Goal: Information Seeking & Learning: Learn about a topic

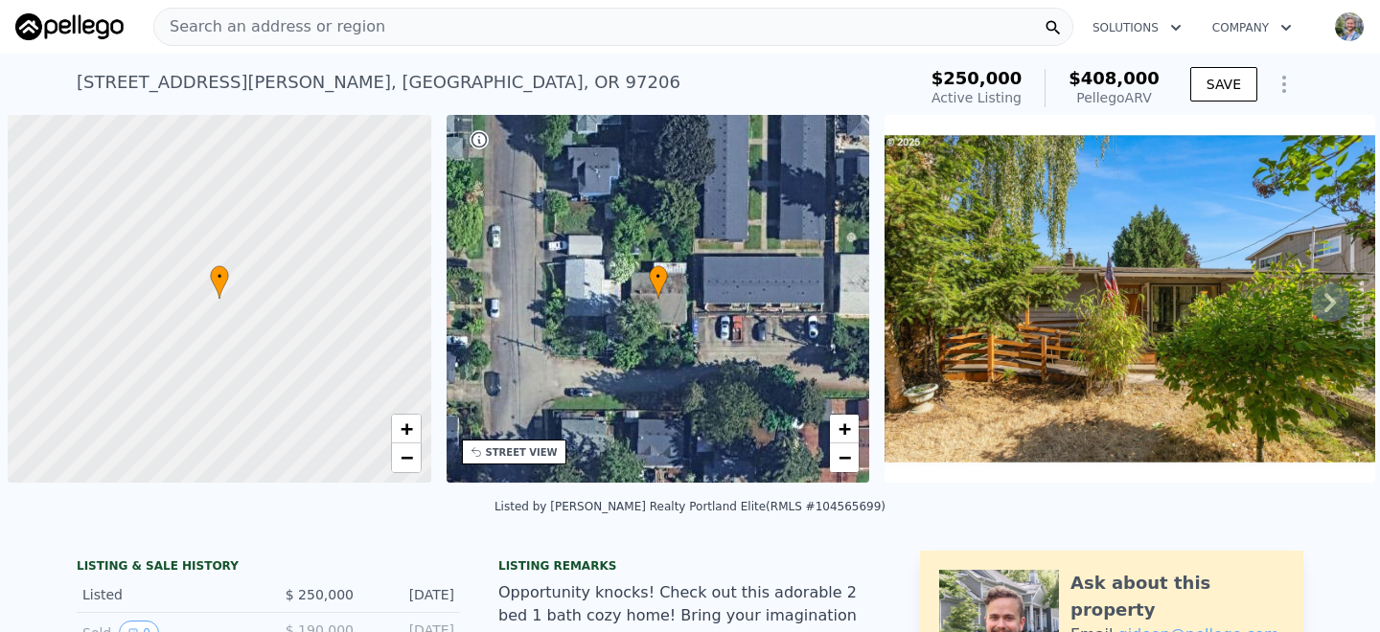
scroll to position [0, 8]
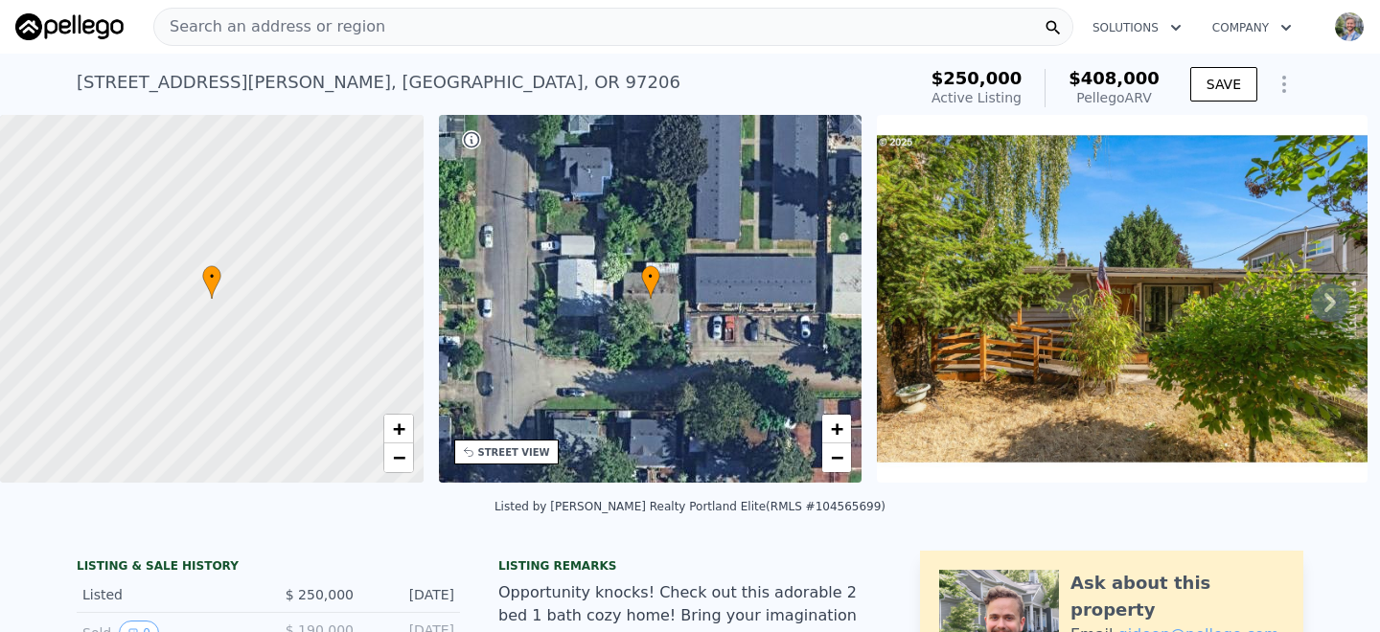
click at [328, 16] on span "Search an address or region" at bounding box center [269, 26] width 231 height 23
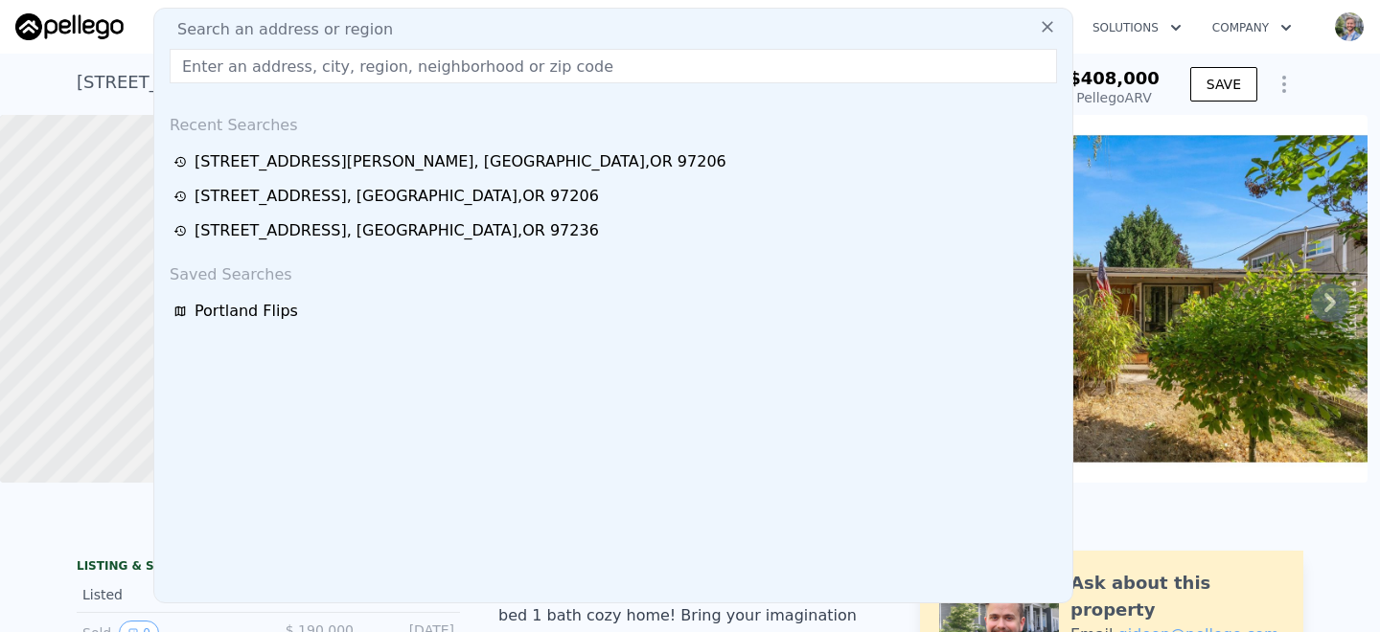
type input "[STREET_ADDRESS]"
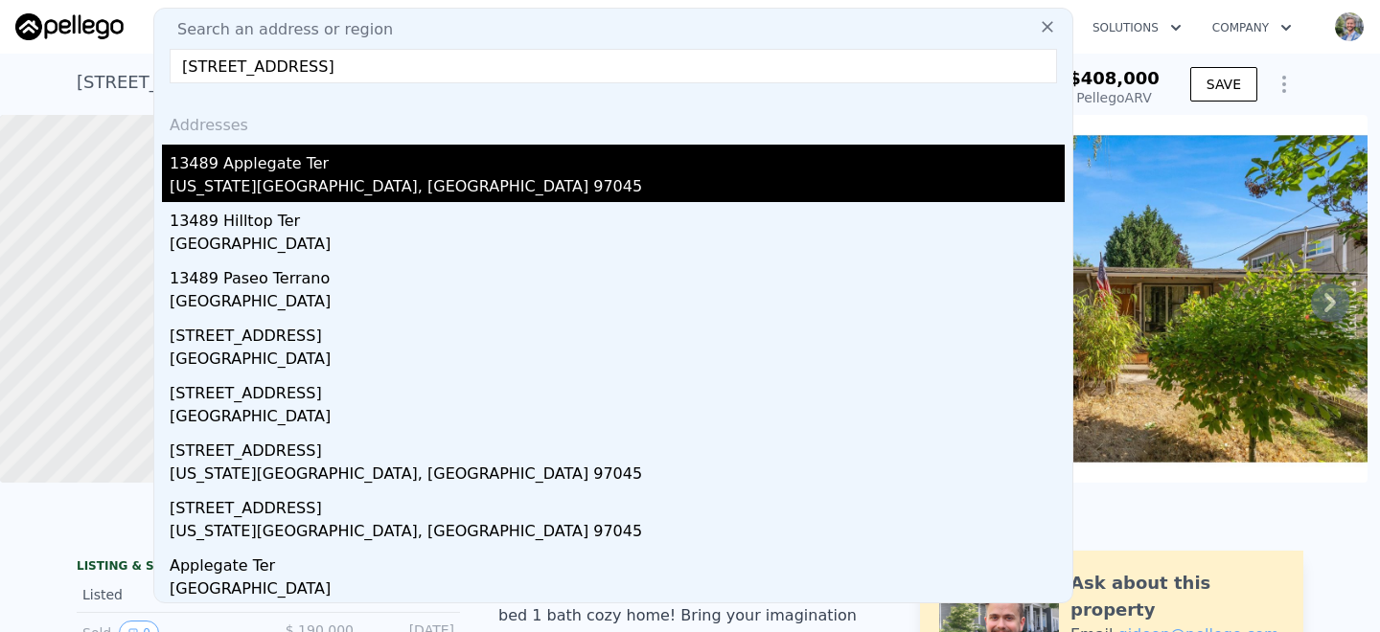
click at [273, 166] on div "13489 Applegate Ter" at bounding box center [617, 160] width 895 height 31
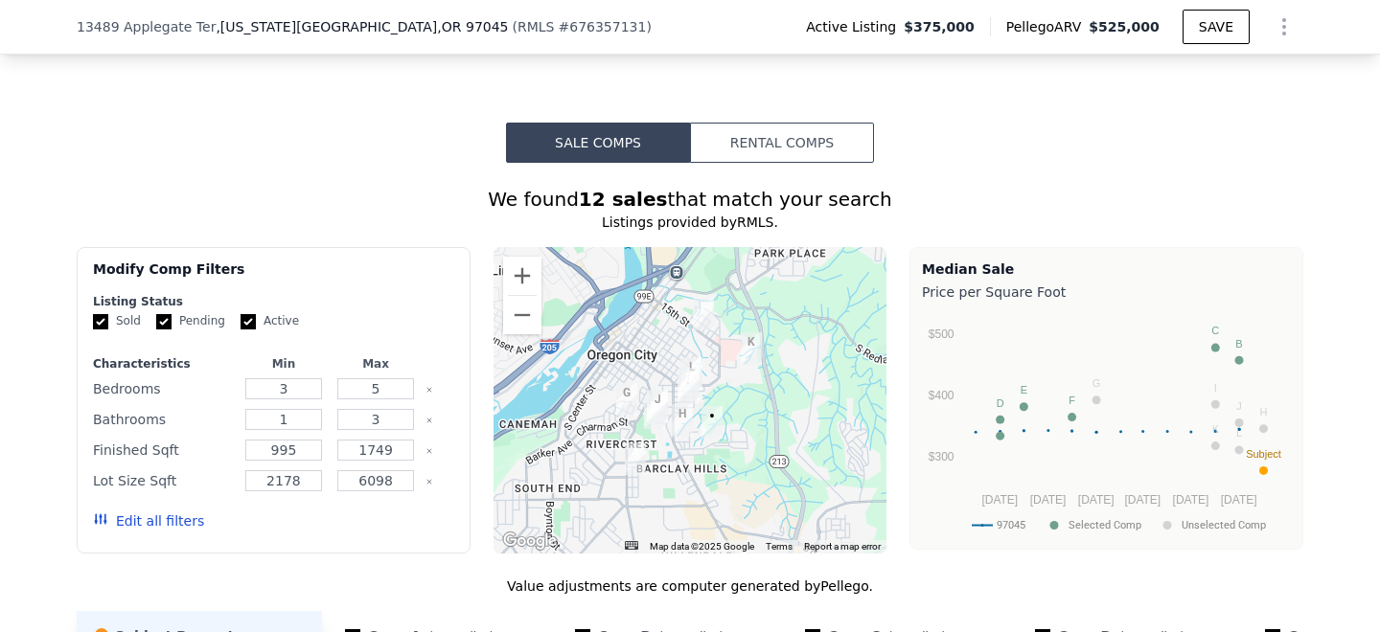
scroll to position [1823, 0]
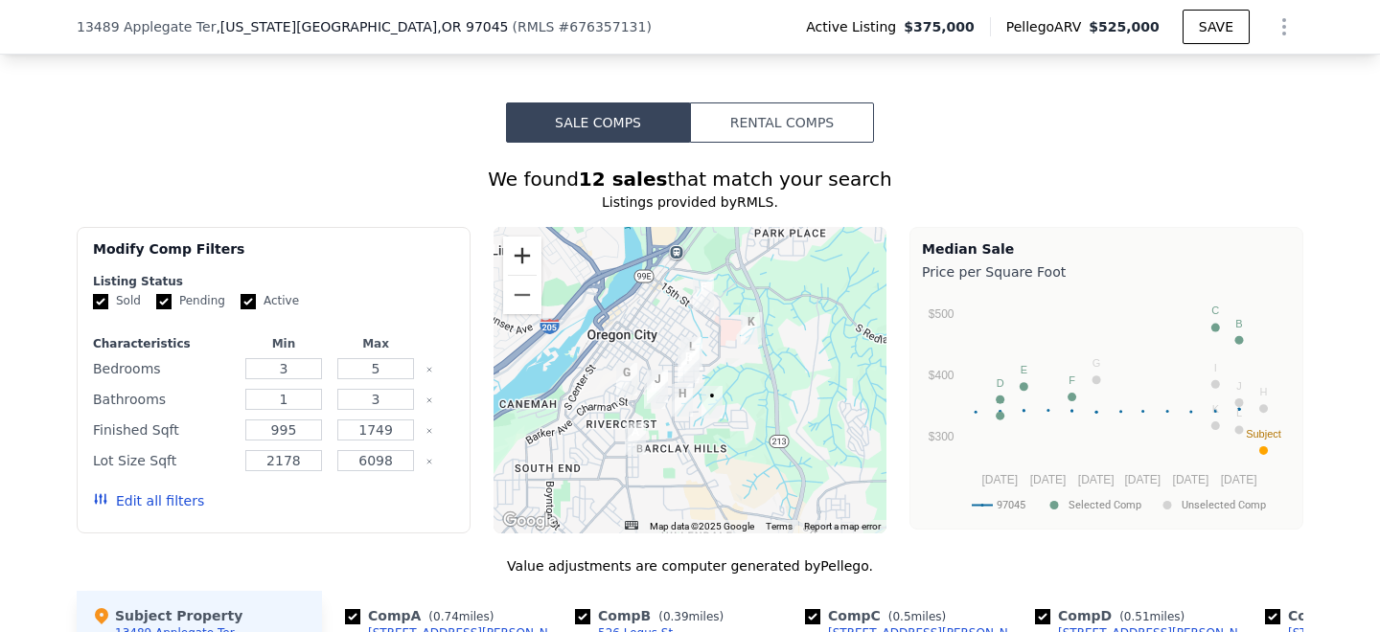
click at [529, 237] on button "Zoom in" at bounding box center [522, 256] width 38 height 38
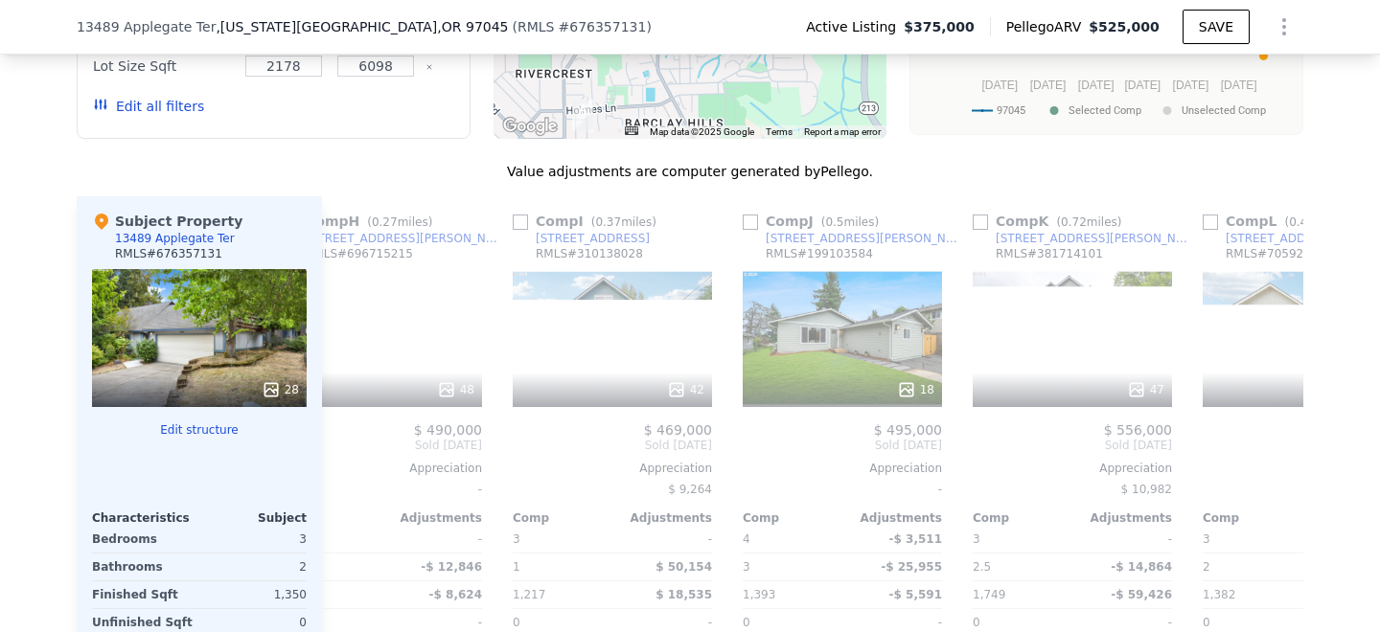
scroll to position [0, 1703]
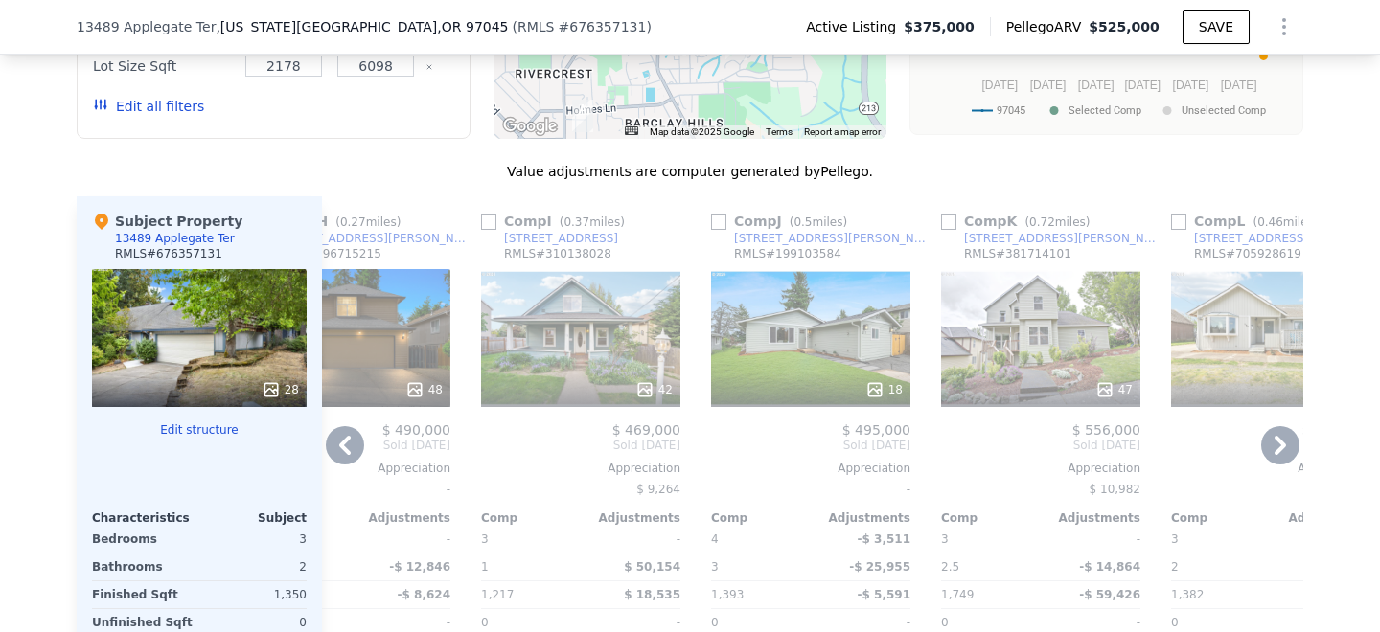
click at [1016, 269] on div "47" at bounding box center [1040, 338] width 199 height 138
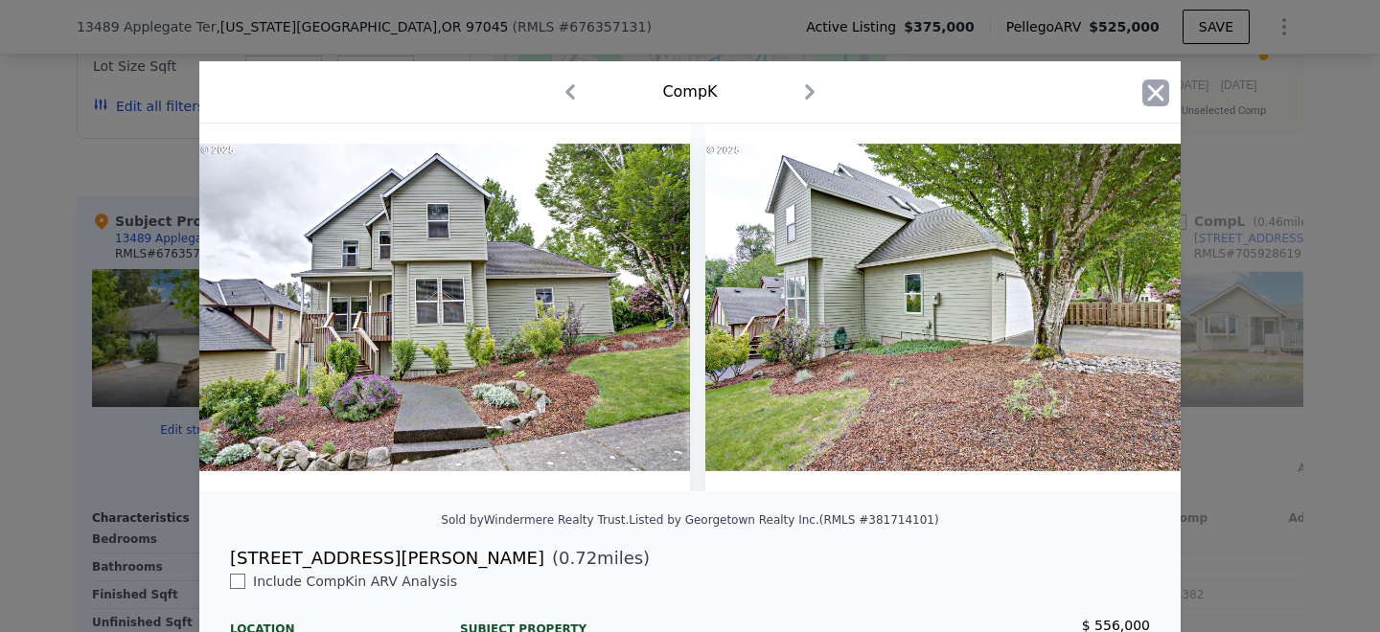
click at [1161, 97] on icon "button" at bounding box center [1156, 92] width 16 height 16
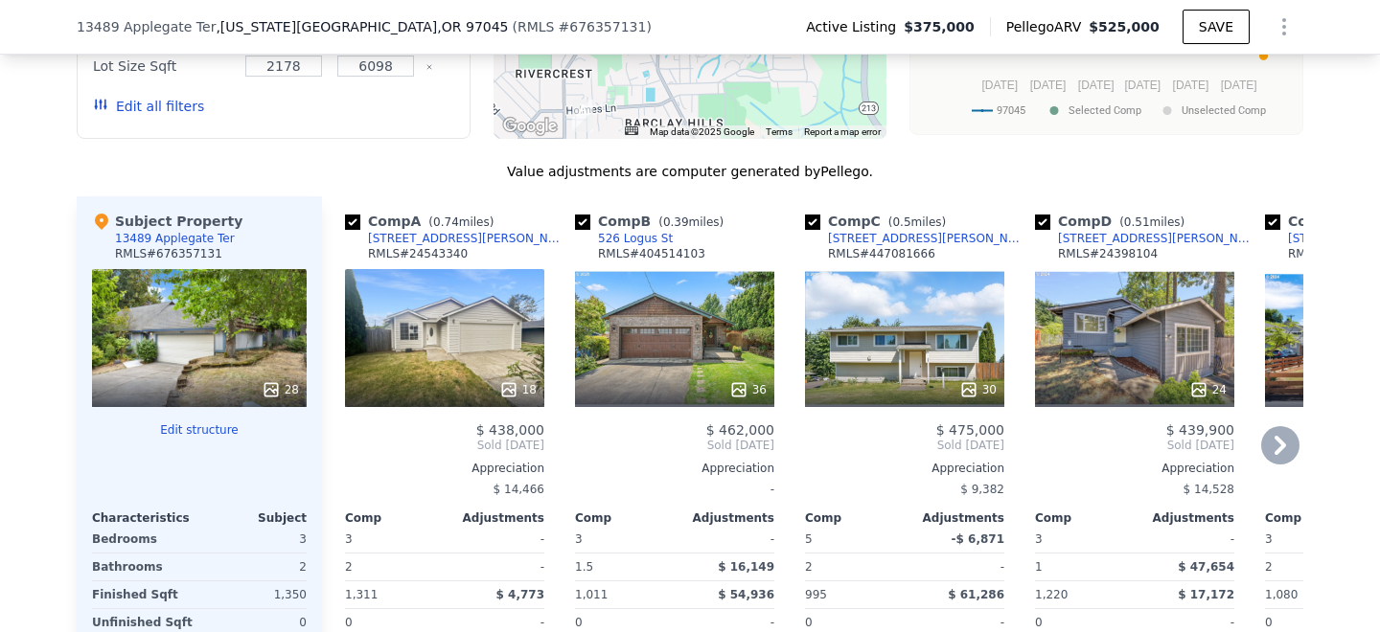
click at [419, 269] on div "18" at bounding box center [444, 338] width 199 height 138
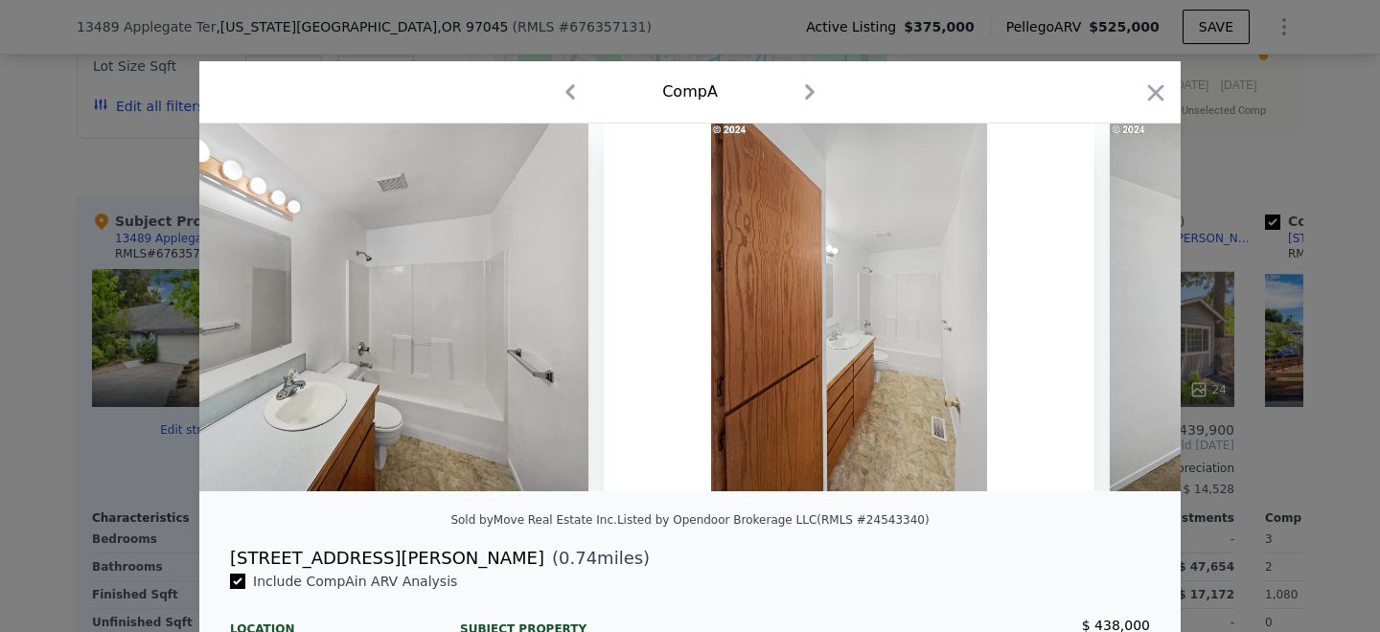
scroll to position [0, 1681]
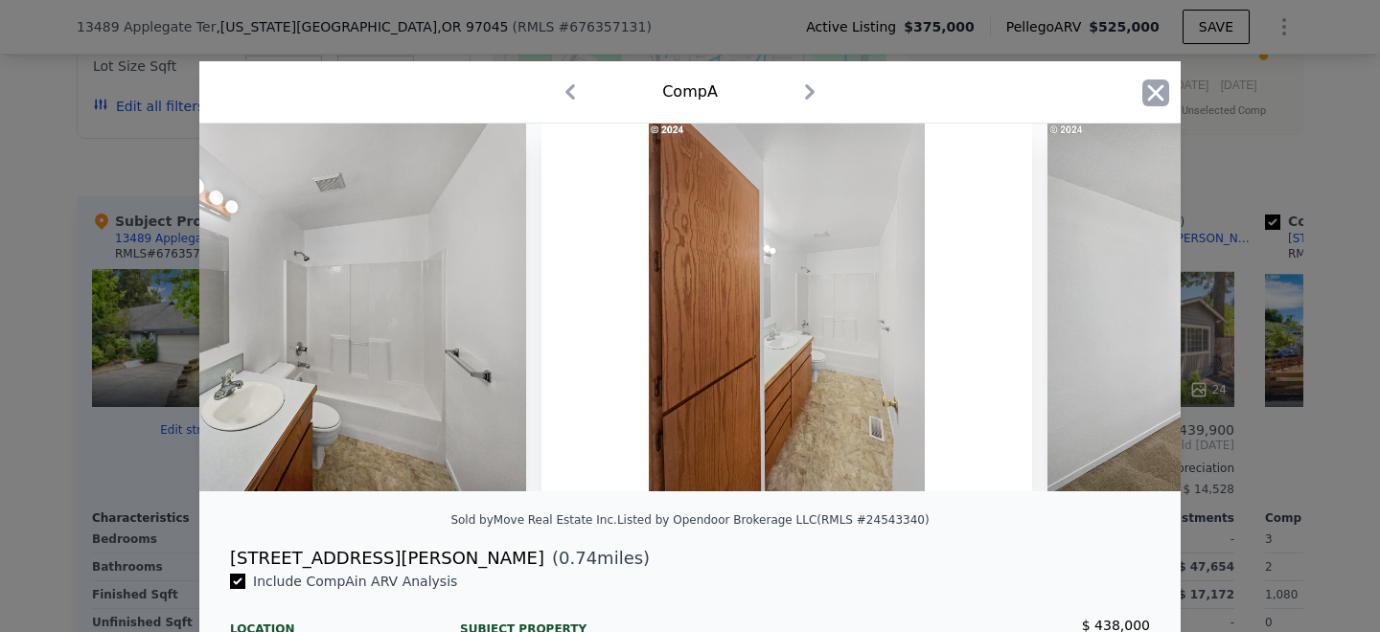
click at [1150, 94] on icon "button" at bounding box center [1155, 93] width 27 height 27
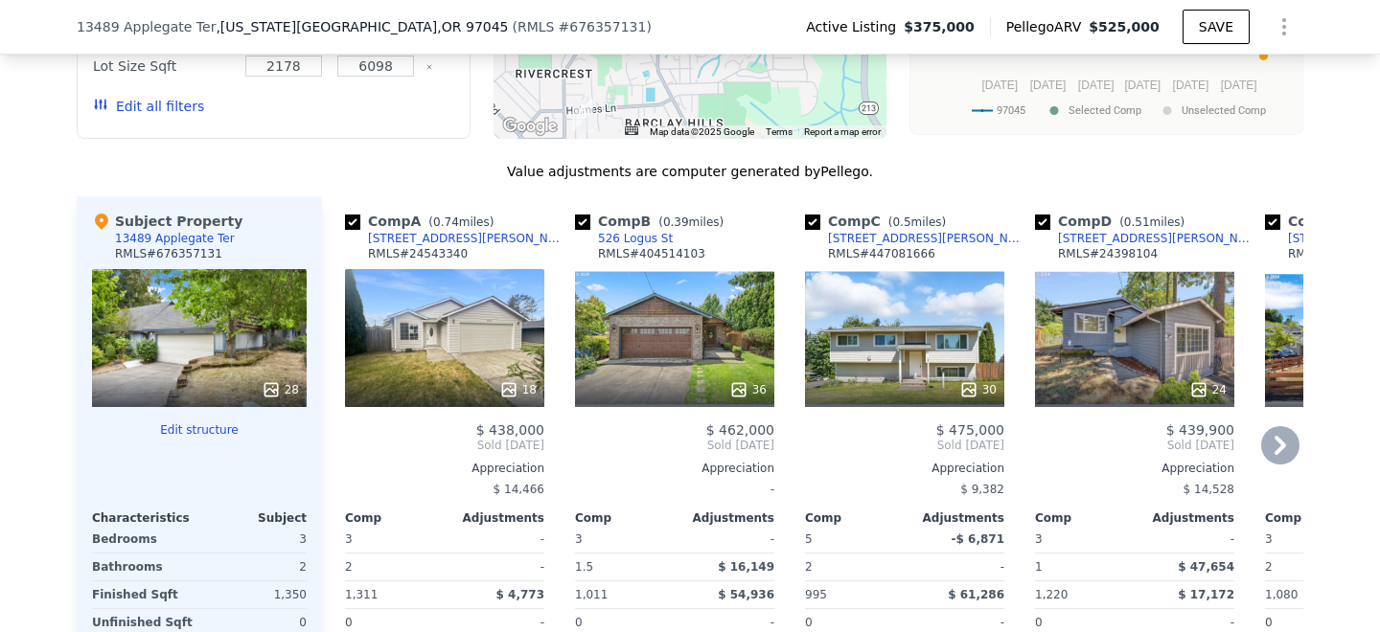
click at [641, 269] on div "36" at bounding box center [674, 338] width 199 height 138
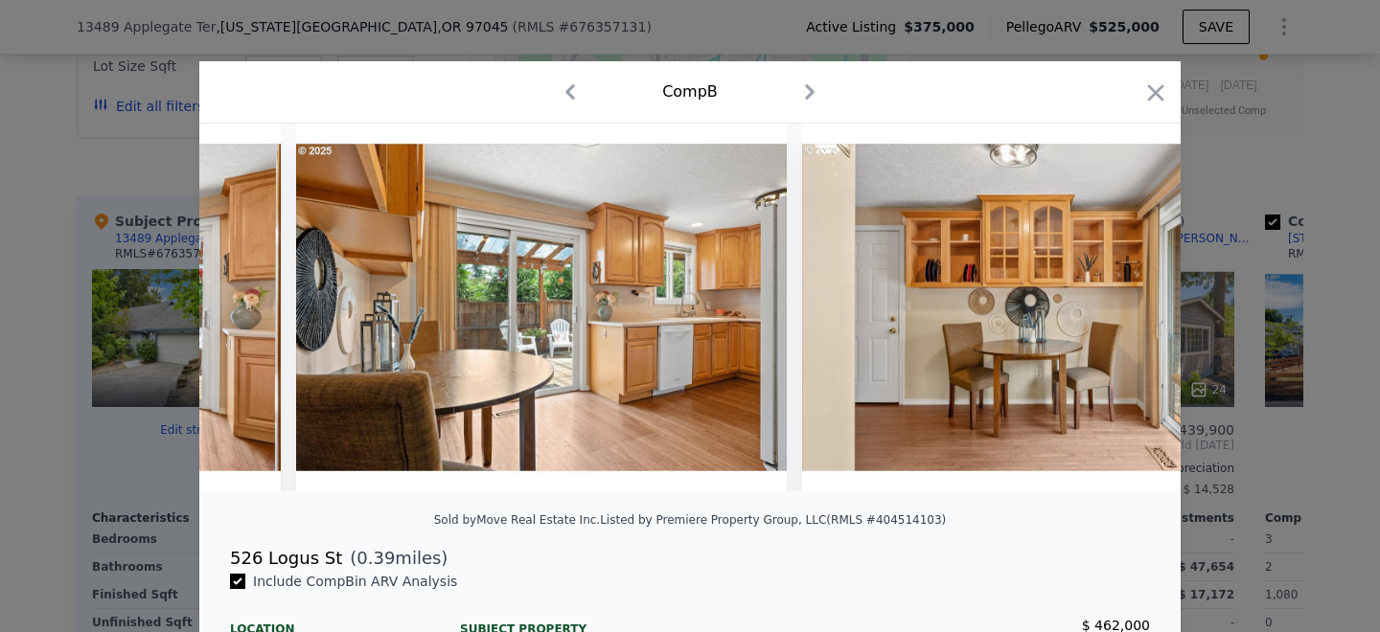
scroll to position [0, 4027]
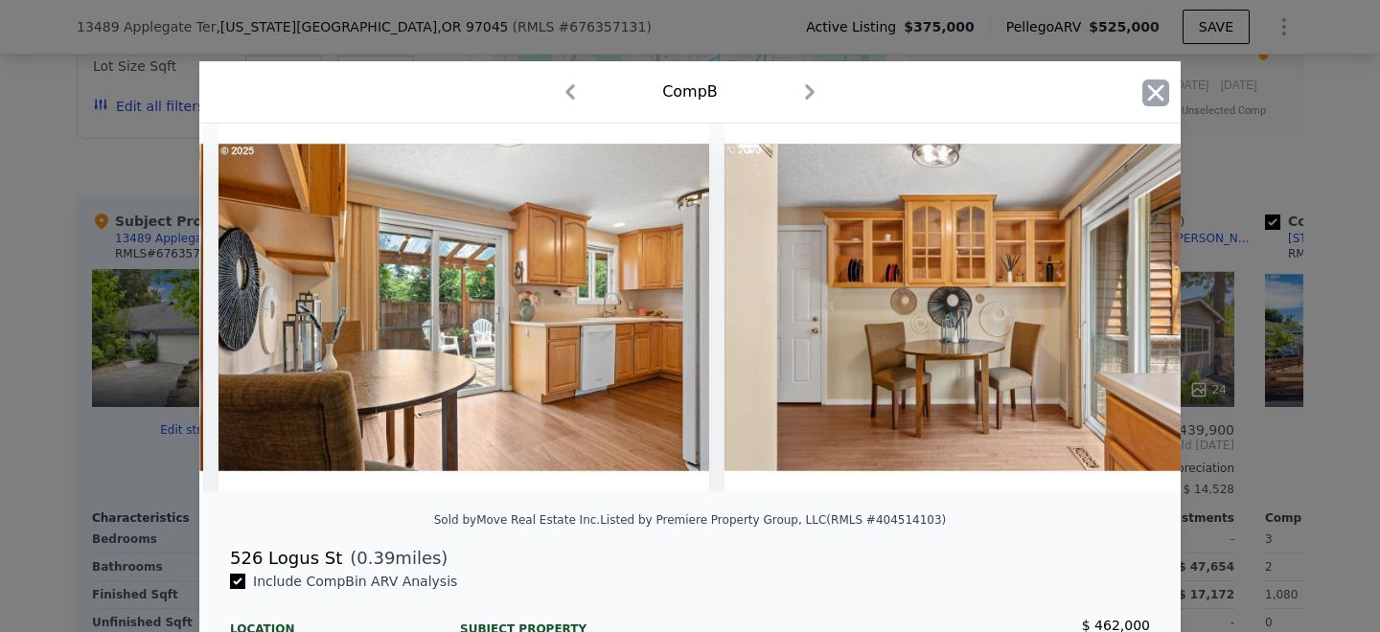
click at [1165, 96] on icon "button" at bounding box center [1155, 93] width 27 height 27
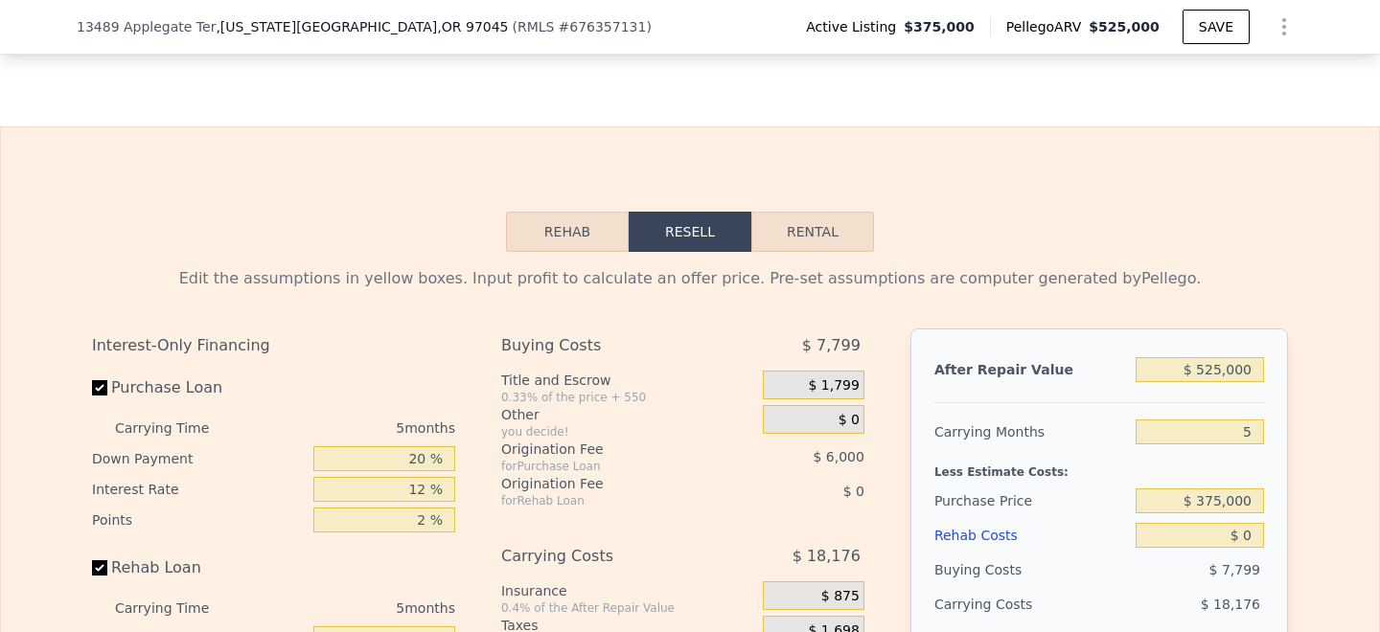
scroll to position [3021, 0]
click at [1233, 359] on input "$ 525,000" at bounding box center [1199, 371] width 128 height 25
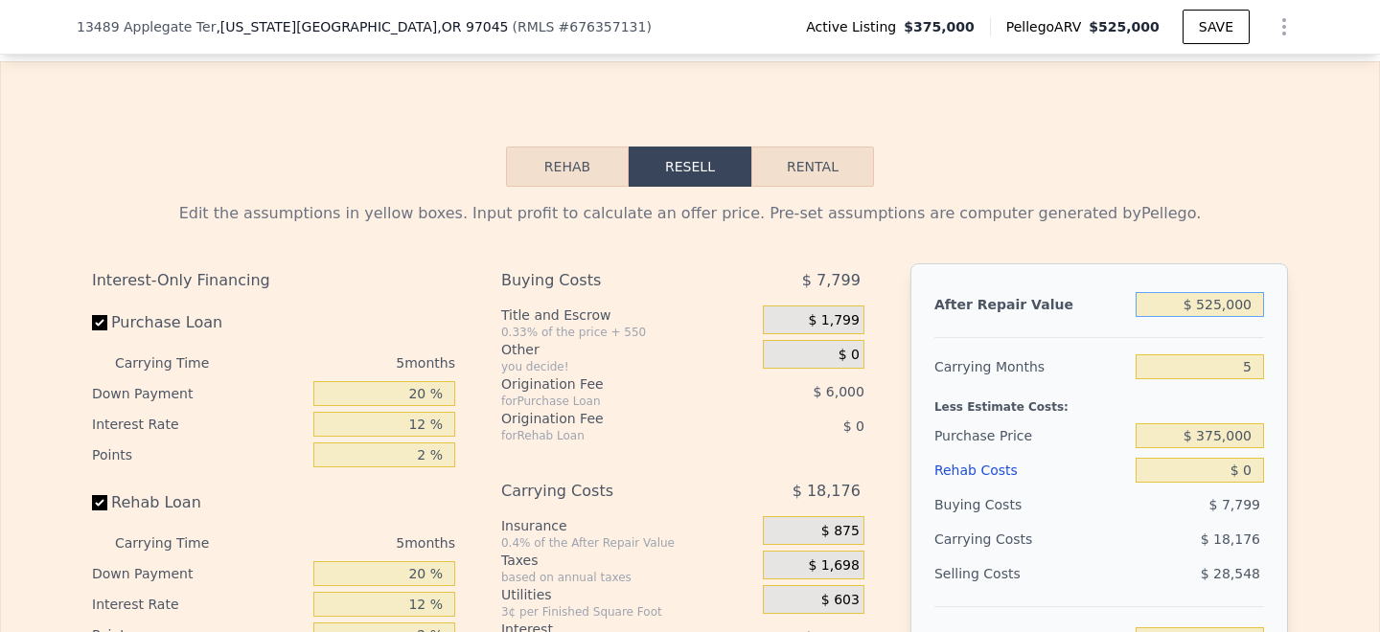
scroll to position [3110, 0]
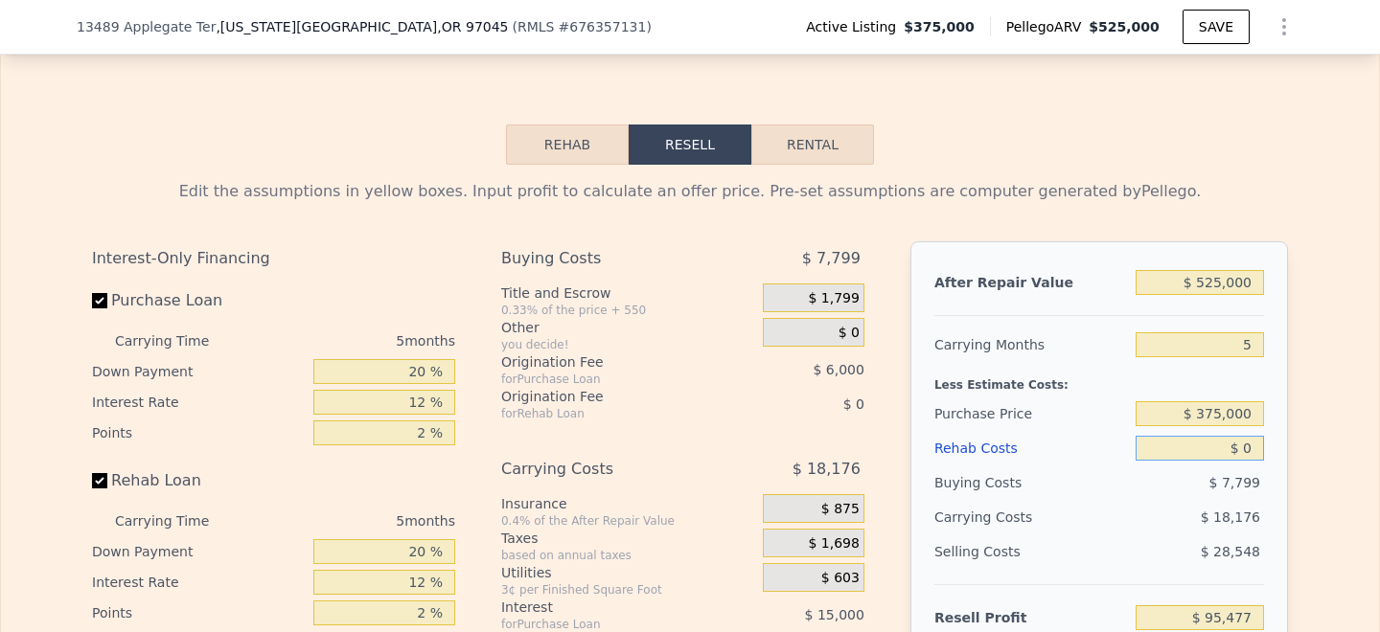
click at [1244, 436] on input "$ 0" at bounding box center [1199, 448] width 128 height 25
type input "$ 70"
type input "$ 95,401"
type input "$ 750"
type input "$ 94,685"
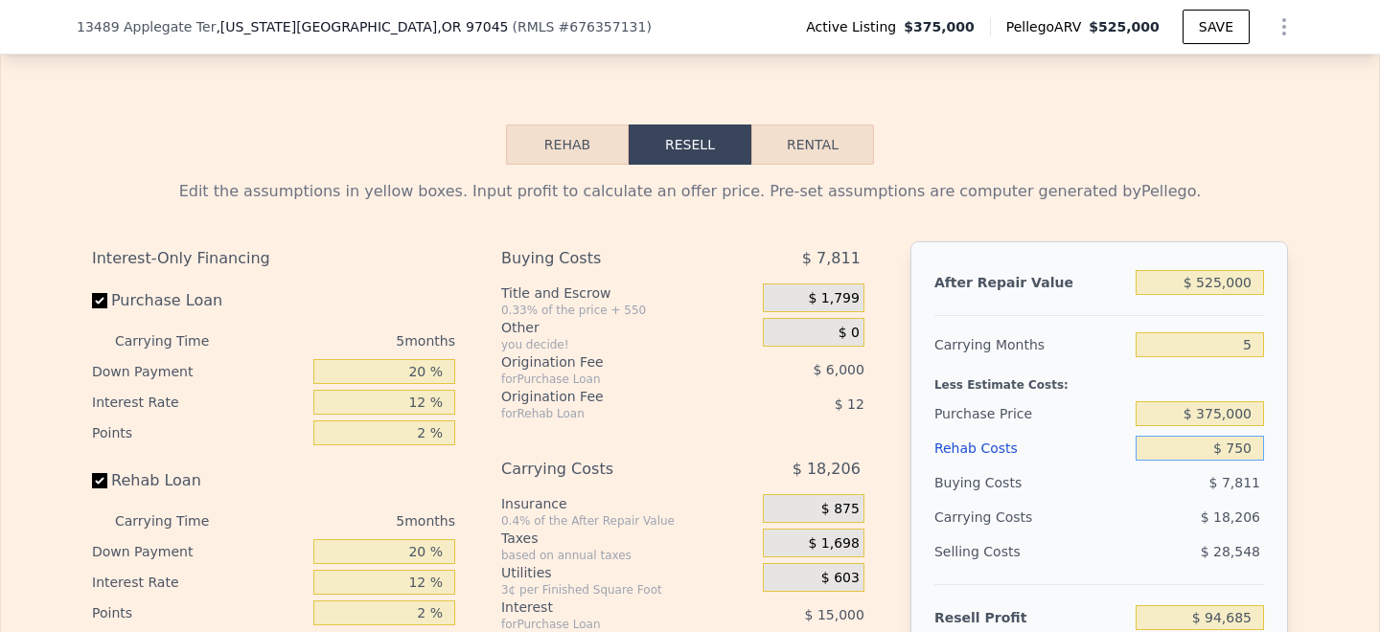
type input "$ 7,500"
type input "$ 87,557"
type input "$ 75,000"
type input "$ 16,277"
type input "$ 75,000"
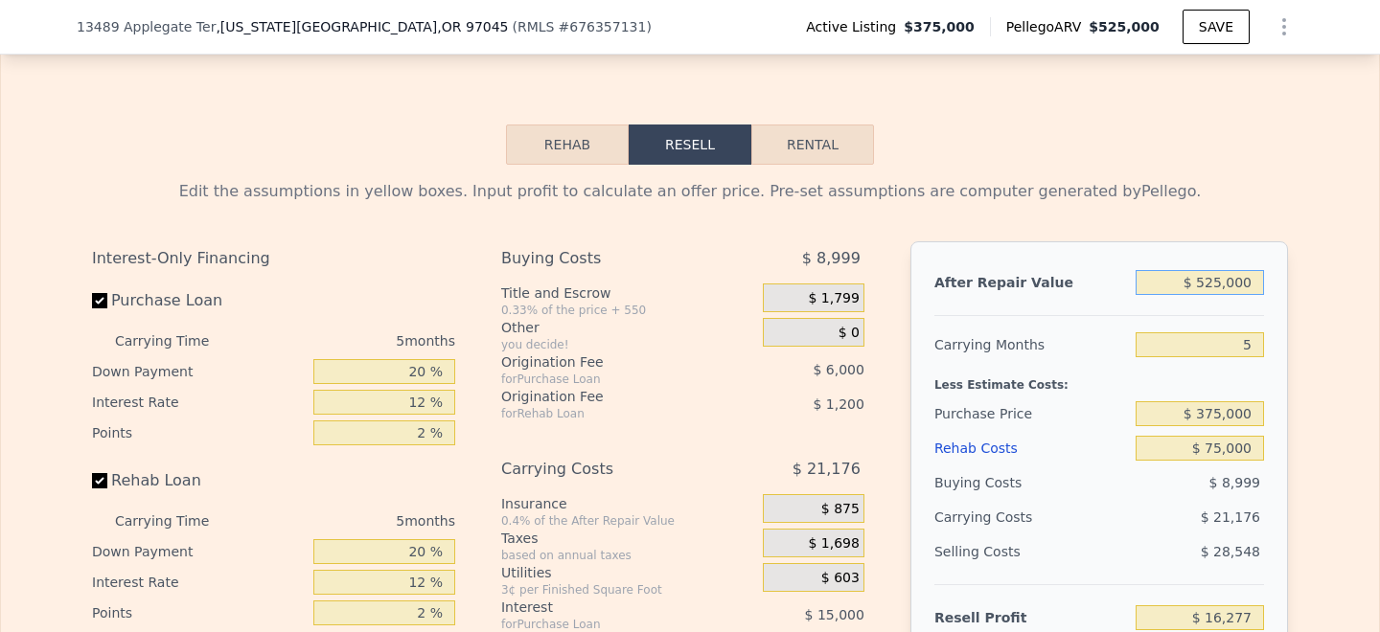
click at [1213, 270] on input "$ 525,000" at bounding box center [1199, 282] width 128 height 25
click at [1224, 401] on input "$ 375,000" at bounding box center [1199, 413] width 128 height 25
type input "$ 360,000"
click at [1273, 322] on div "After Repair Value $ 525,000 Carrying Months 5 Less Estimate Costs: Purchase Pr…" at bounding box center [1098, 507] width 377 height 533
type input "$ 32,167"
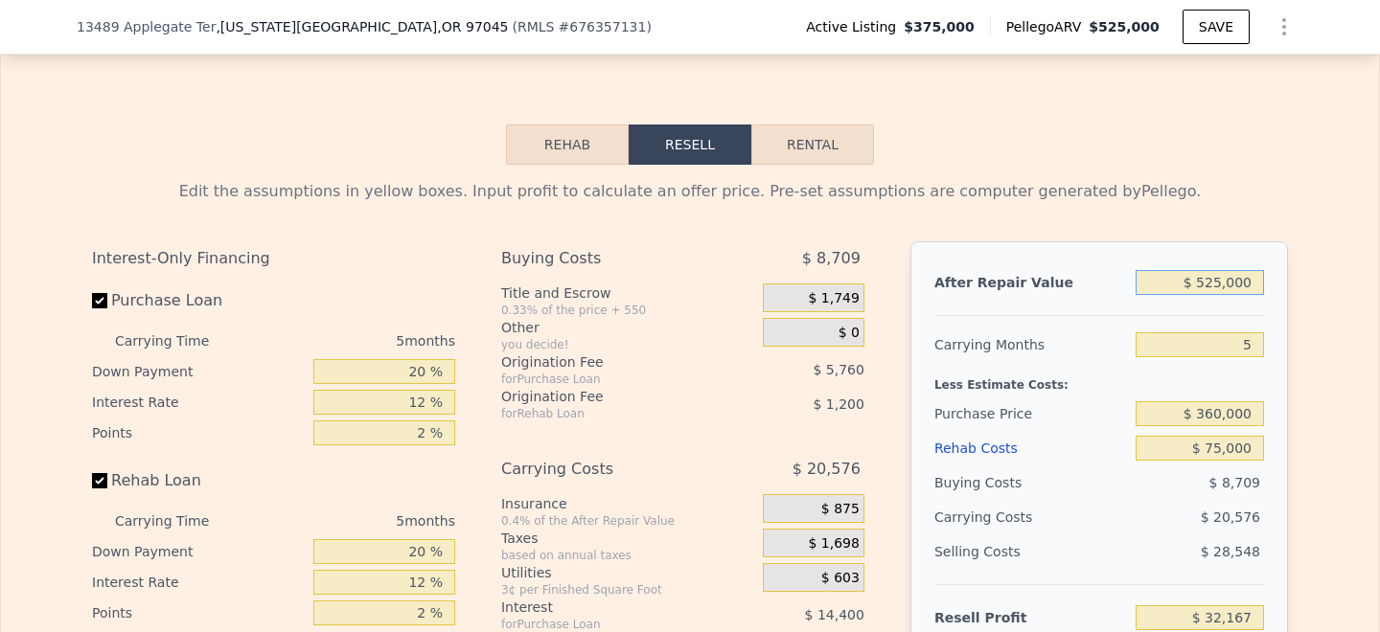
click at [1222, 270] on input "$ 525,000" at bounding box center [1199, 282] width 128 height 25
type input "$ 5,000"
type input "-$ 459,235"
type input "$ 530,000"
type input "$ 36,892"
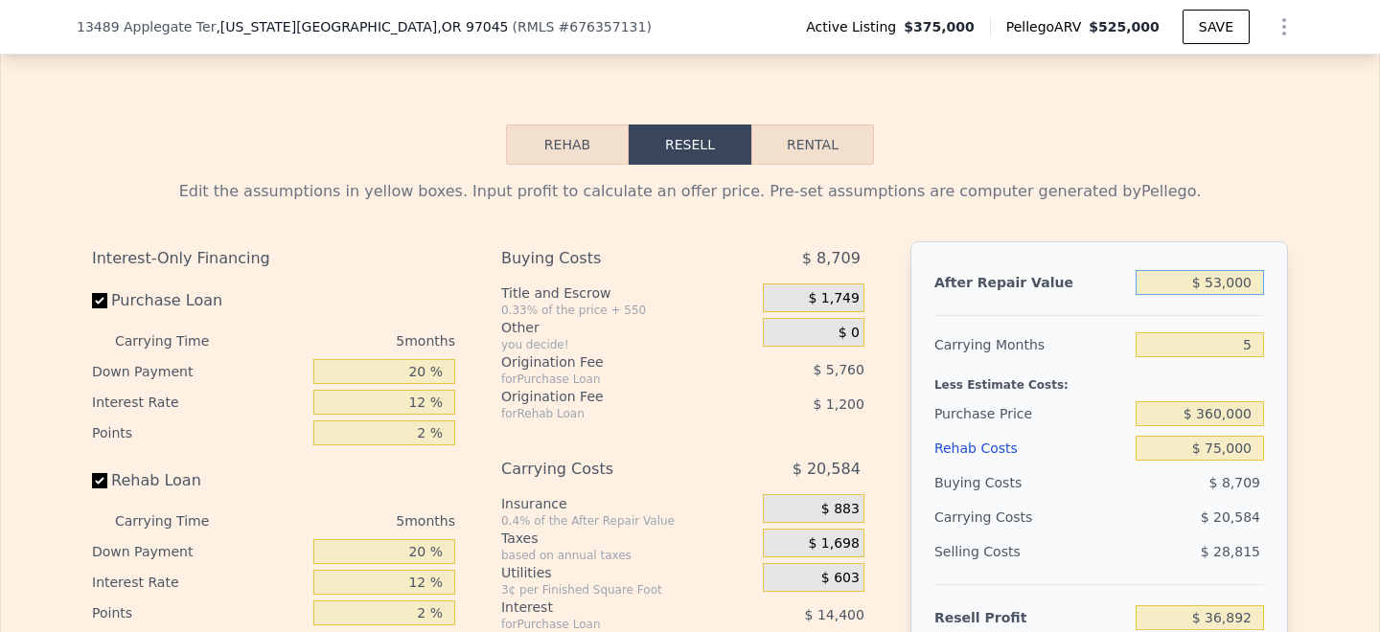
type input "$ 535,000"
type input "$ 41,616"
type input "$ 535,000"
click at [1260, 300] on div at bounding box center [1099, 308] width 330 height 16
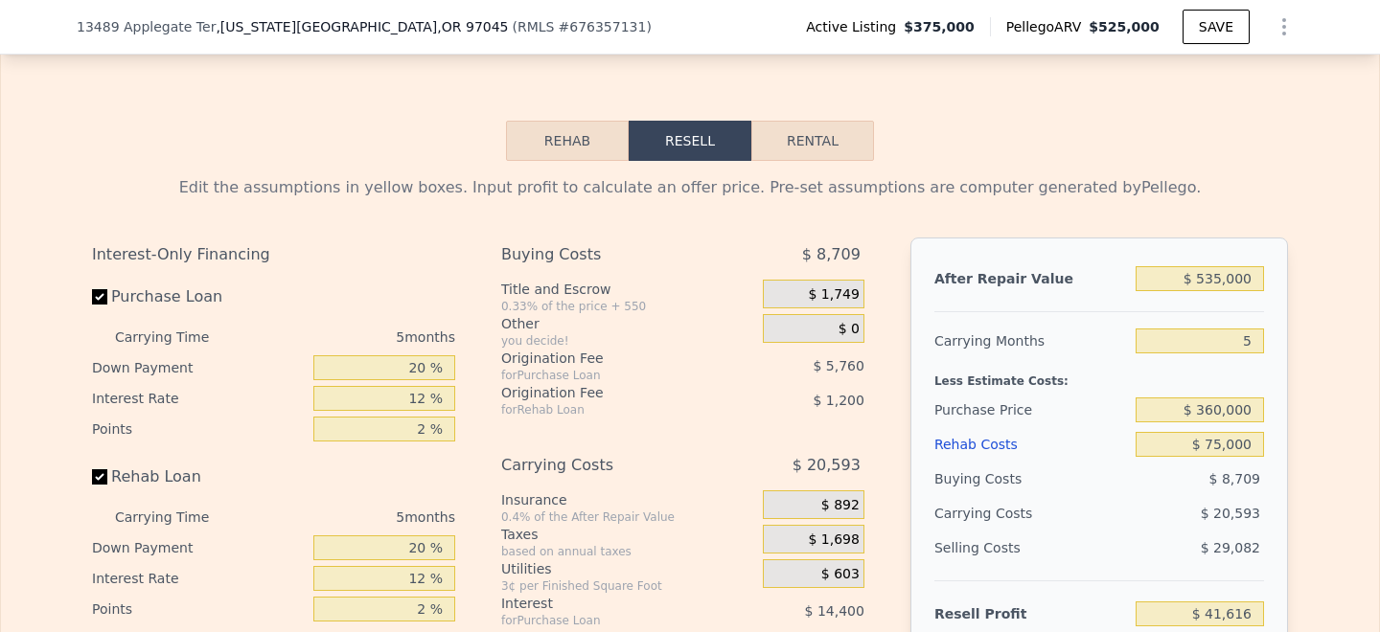
scroll to position [3113, 0]
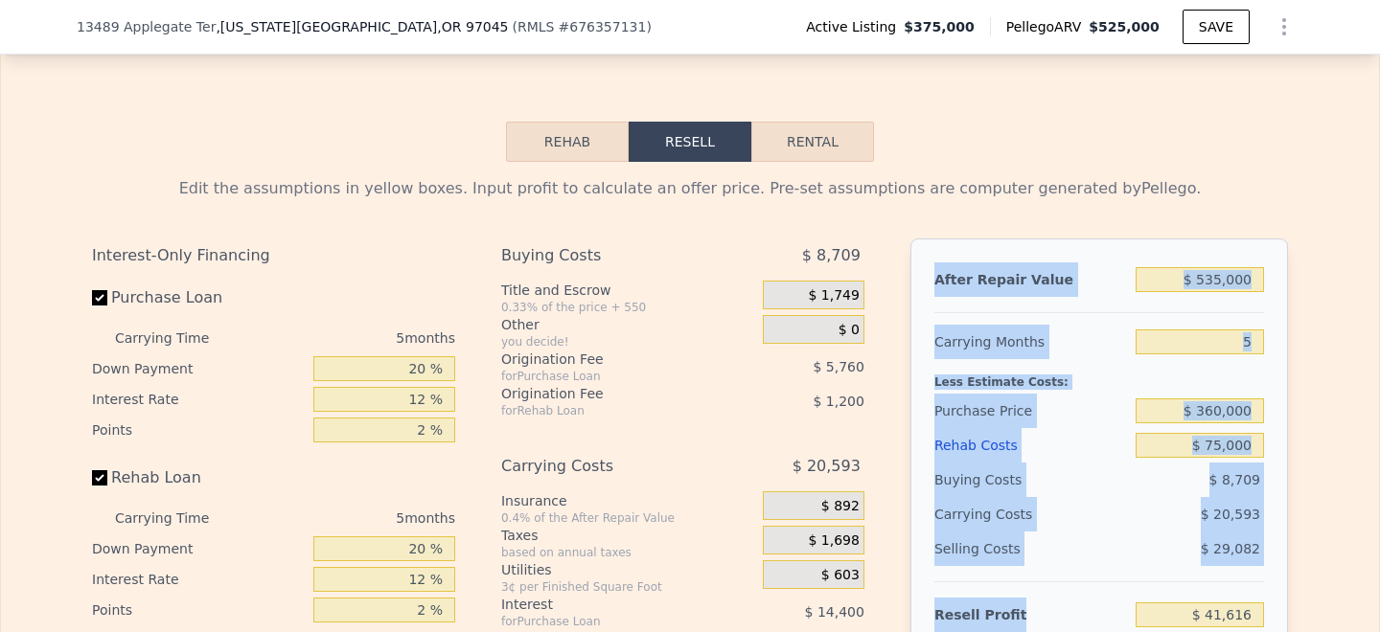
drag, startPoint x: 1266, startPoint y: 508, endPoint x: 925, endPoint y: 179, distance: 473.6
click at [925, 239] on div "After Repair Value $ 535,000 Carrying Months 5 Less Estimate Costs: Purchase Pr…" at bounding box center [1098, 505] width 377 height 533
copy div "After Repair Value Carrying Months Less Estimate Costs: Purchase Price Rehab Co…"
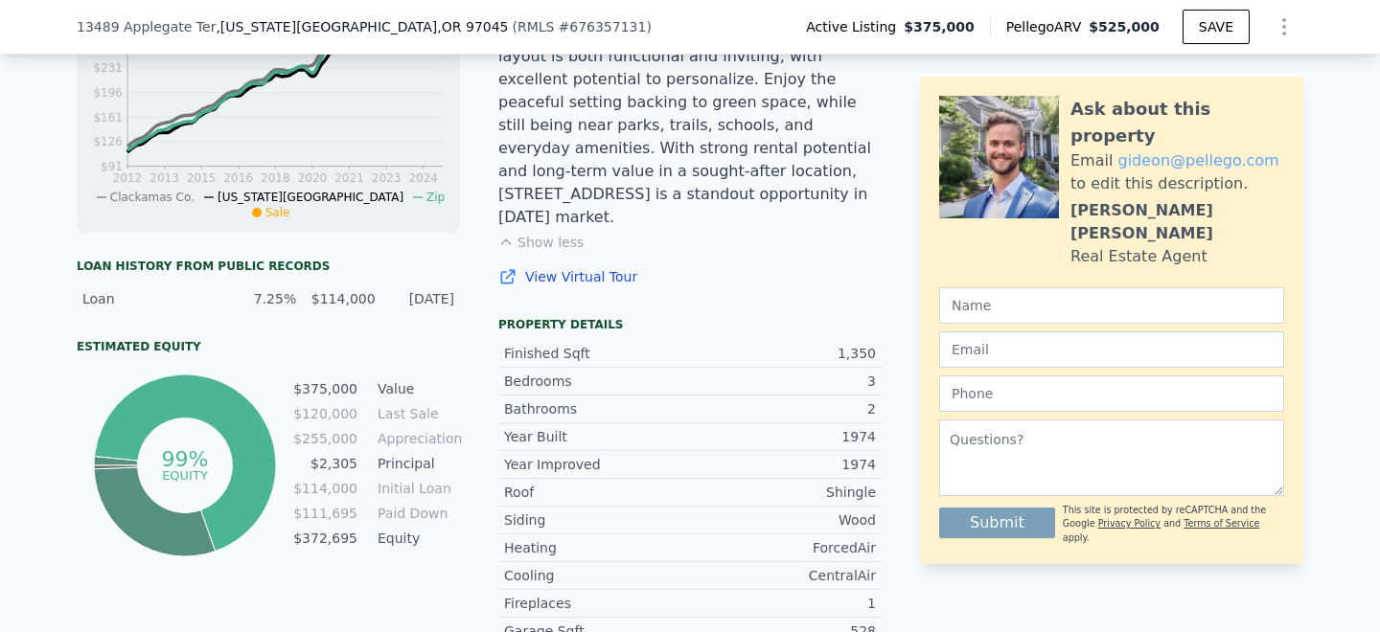
scroll to position [0, 0]
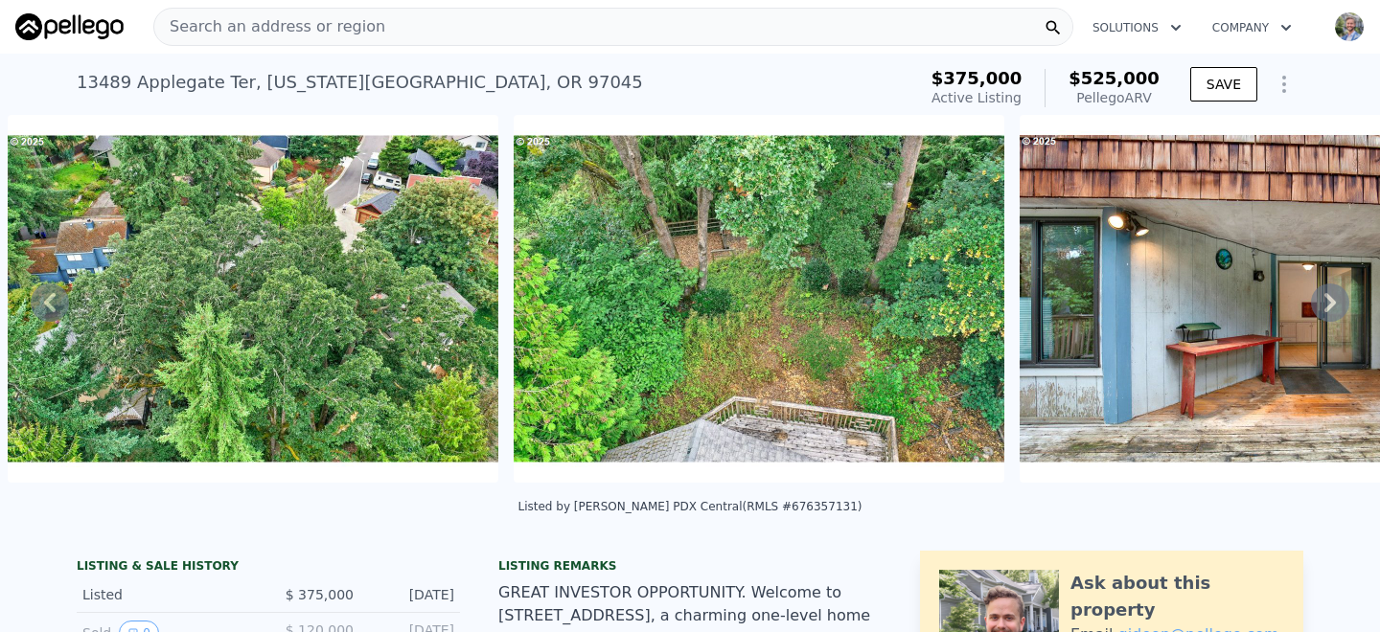
click at [486, 22] on div "Search an address or region" at bounding box center [613, 27] width 920 height 38
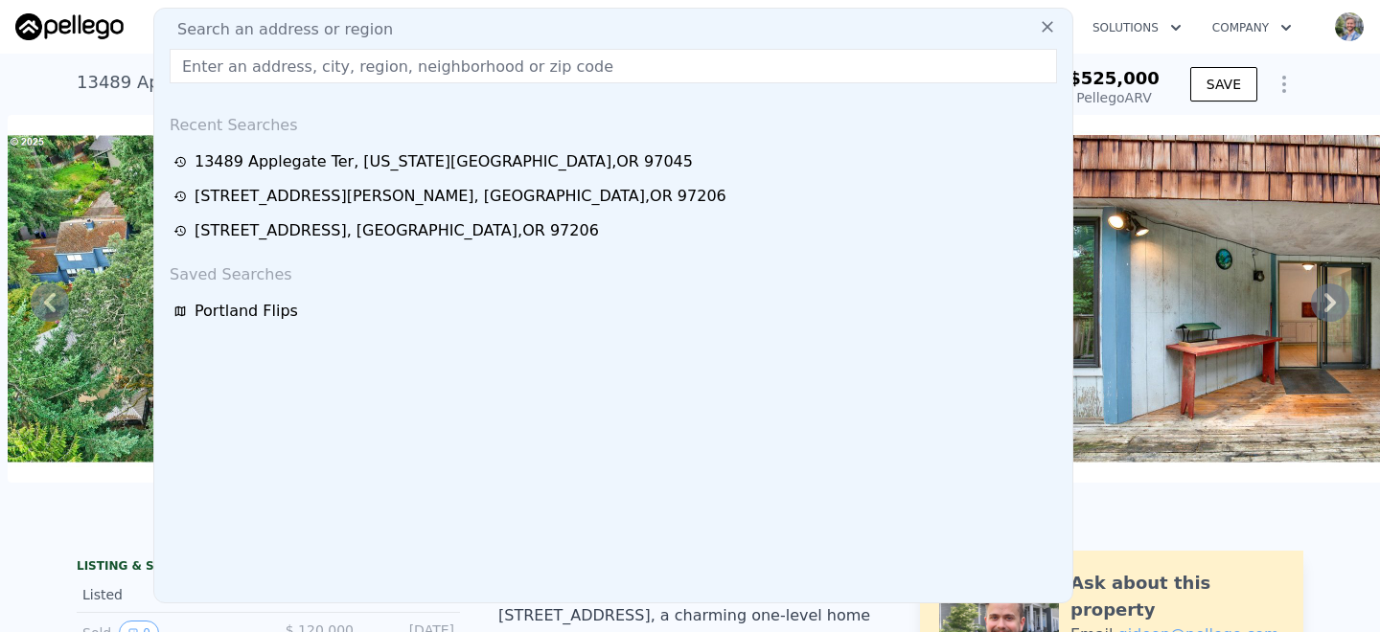
type input "[STREET_ADDRESS][PERSON_NAME]"
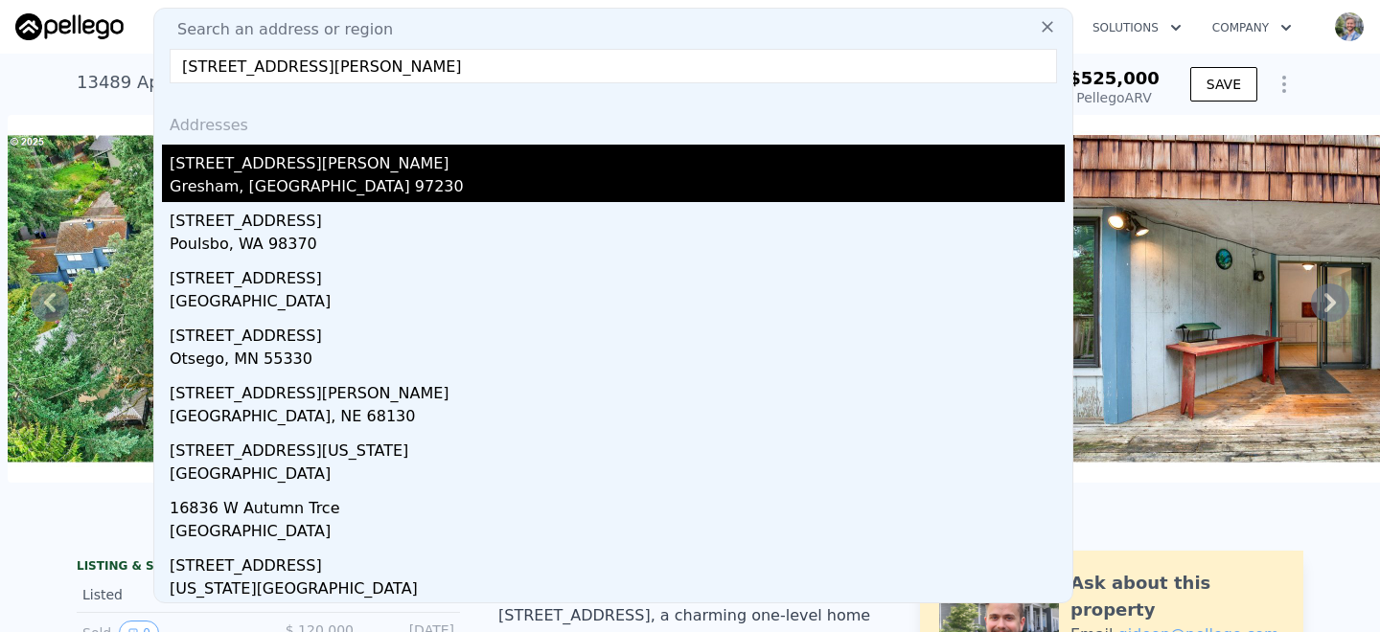
click at [297, 168] on div "[STREET_ADDRESS][PERSON_NAME]" at bounding box center [617, 160] width 895 height 31
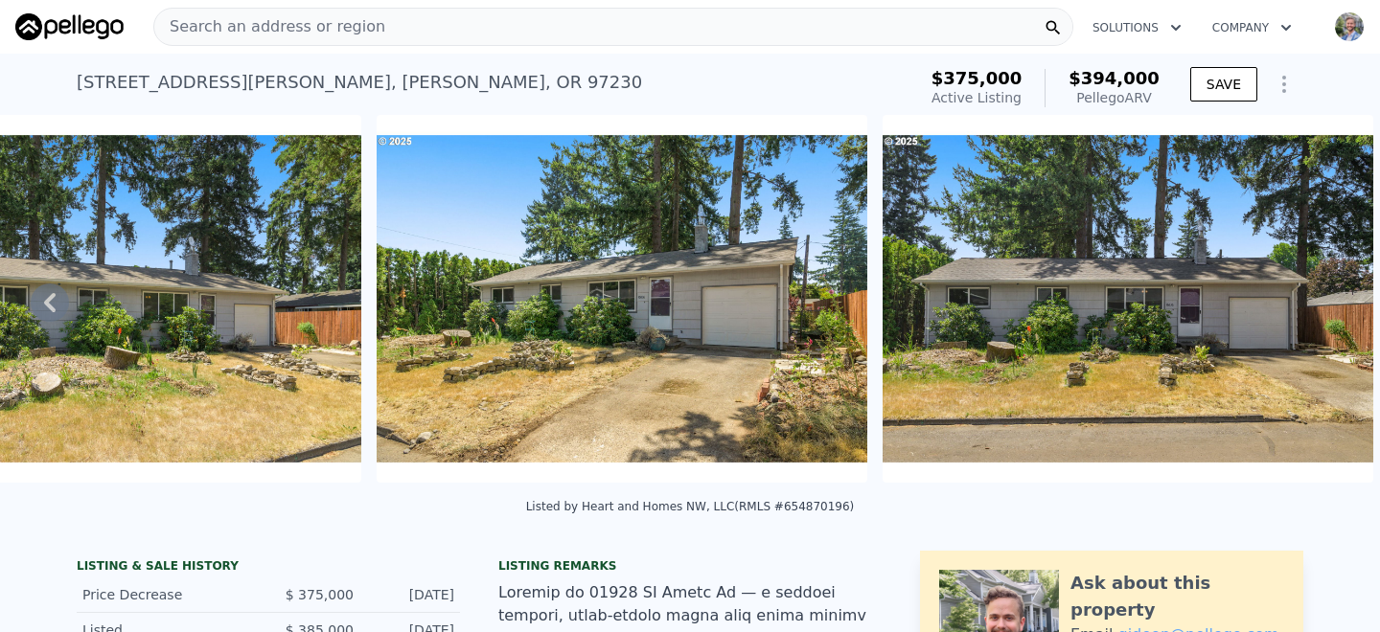
click at [410, 29] on div "Search an address or region" at bounding box center [613, 27] width 920 height 38
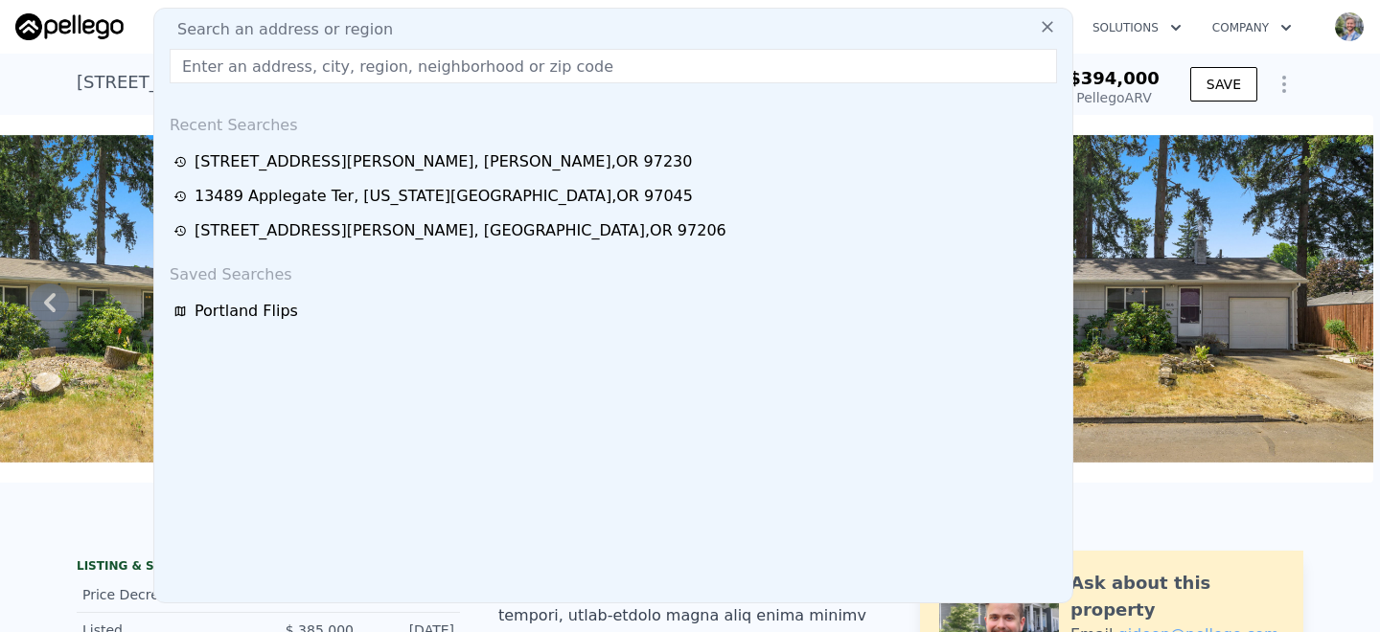
type input "1105 SE 175TH PL"
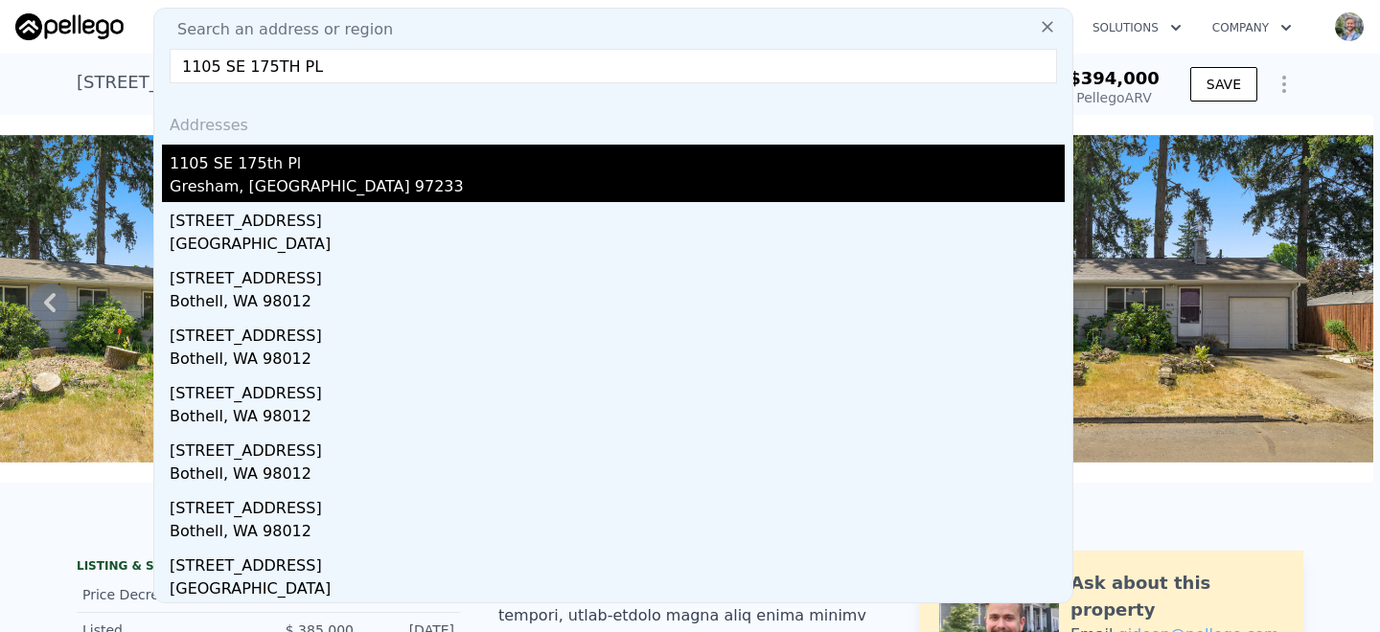
click at [264, 184] on div "Gresham, [GEOGRAPHIC_DATA] 97233" at bounding box center [617, 188] width 895 height 27
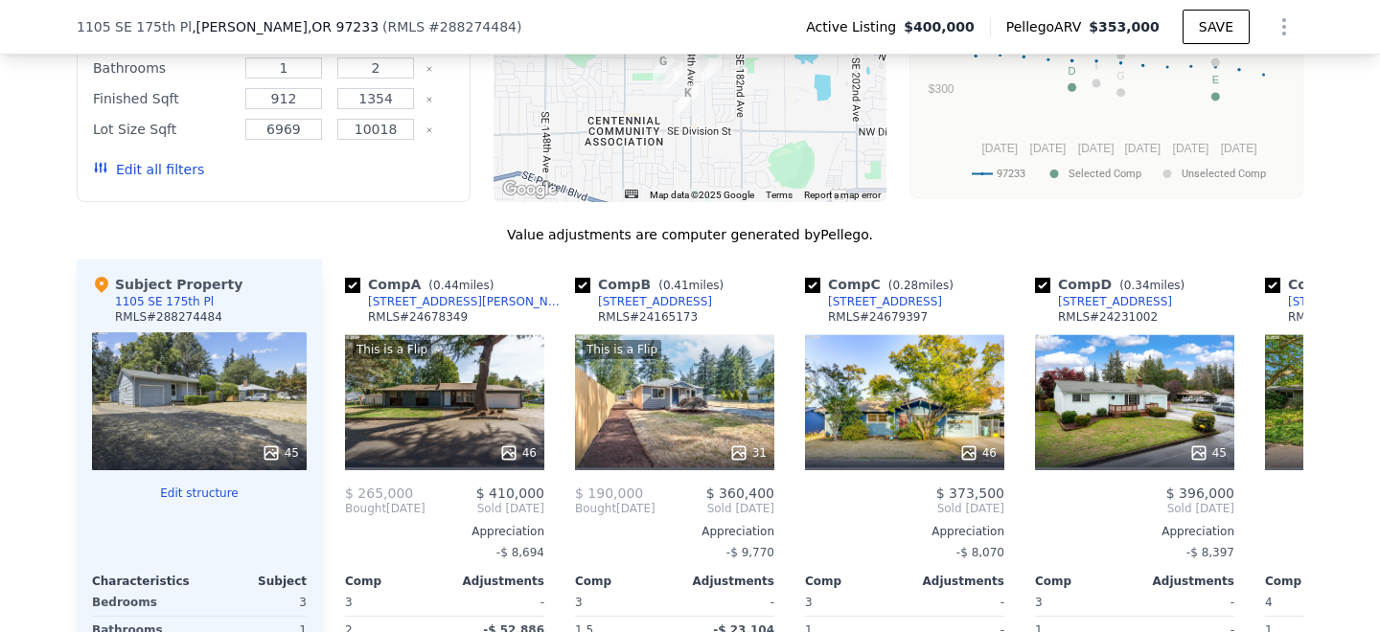
scroll to position [2402, 0]
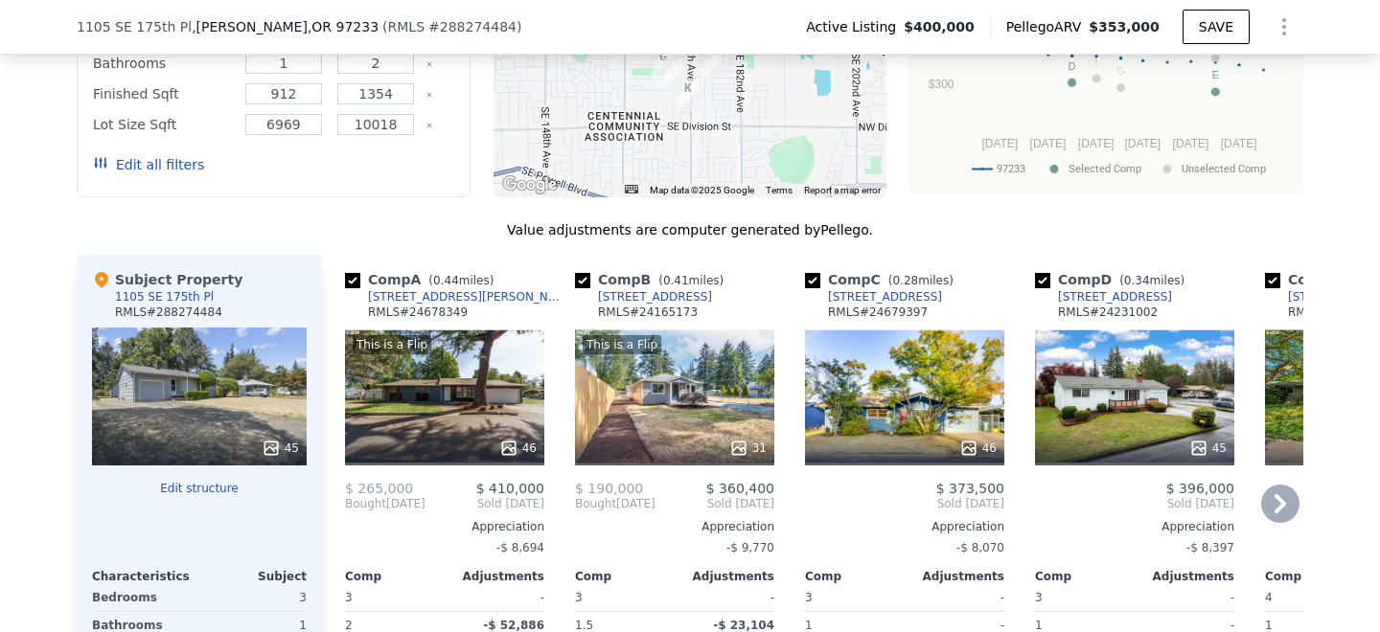
click at [490, 330] on div "This is a Flip 46" at bounding box center [444, 397] width 199 height 138
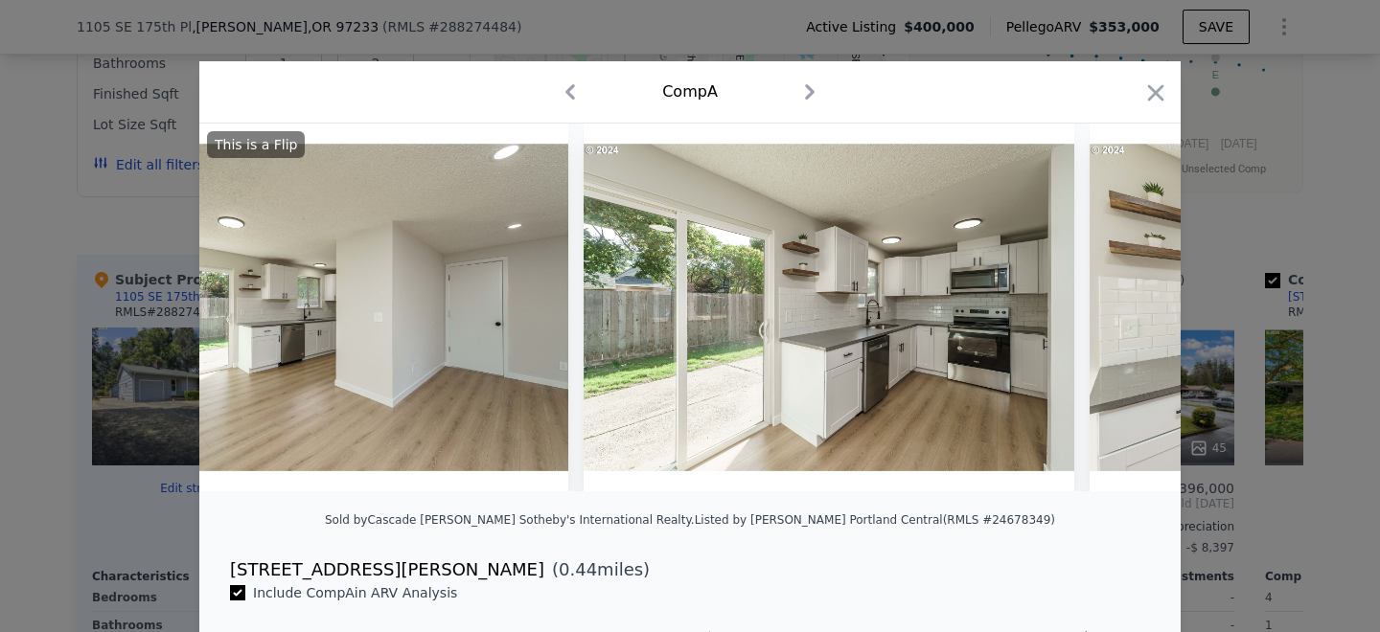
scroll to position [0, 3164]
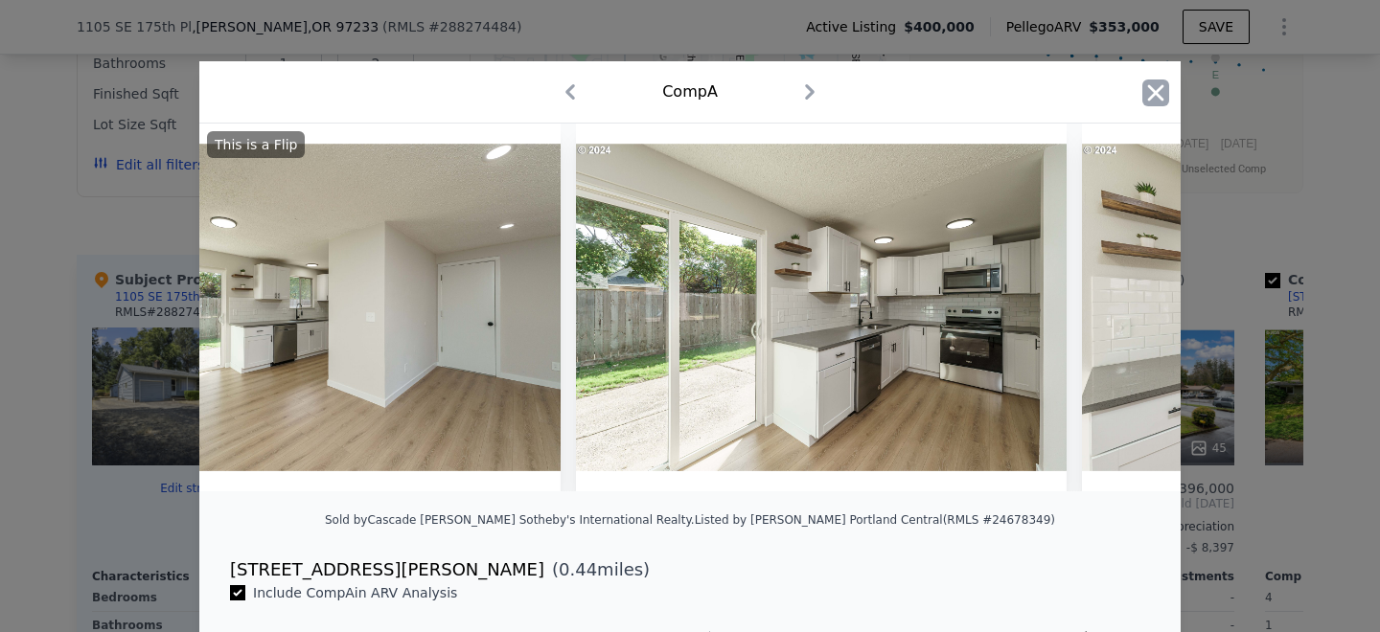
click at [1156, 103] on icon "button" at bounding box center [1155, 93] width 27 height 27
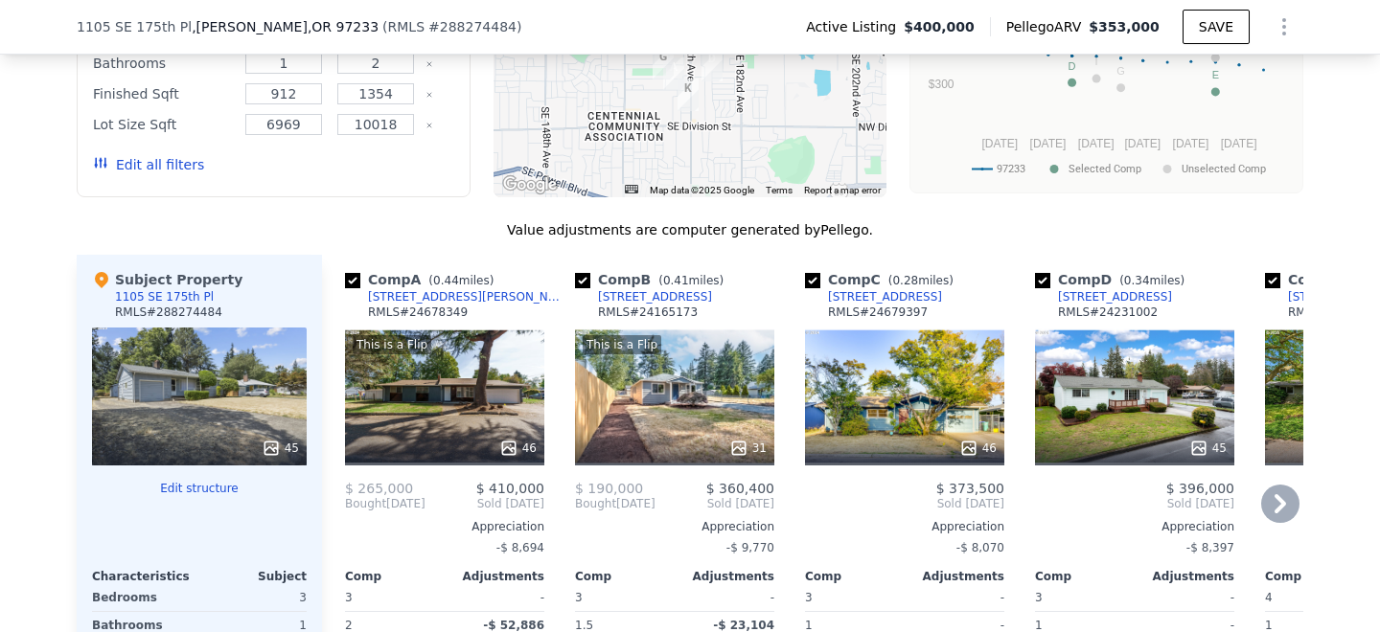
click at [689, 328] on div "This is a Flip 31" at bounding box center [674, 397] width 199 height 138
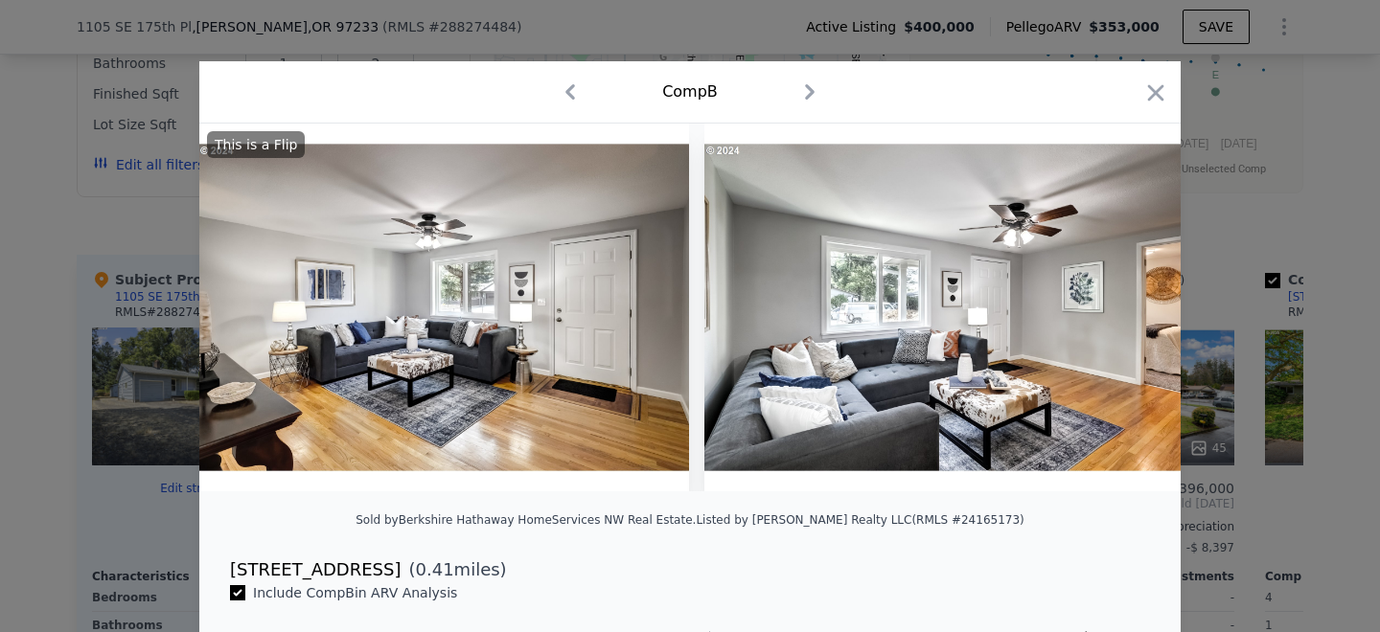
scroll to position [0, 3070]
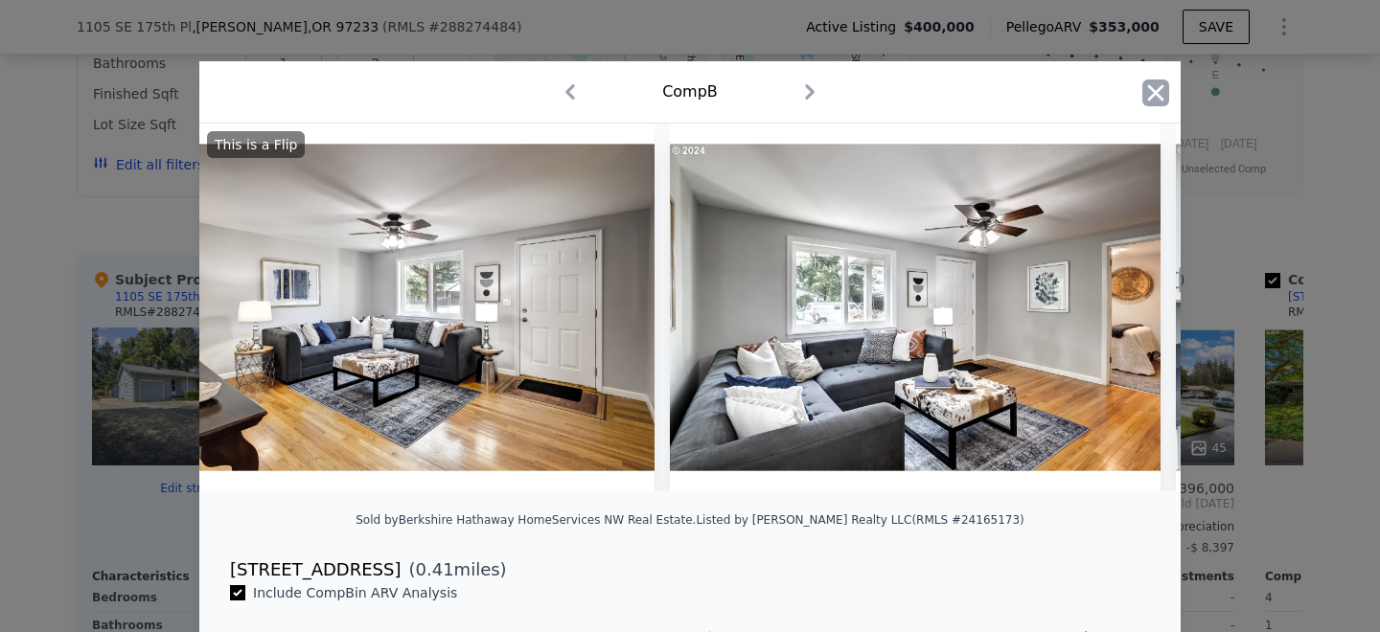
click at [1158, 93] on icon "button" at bounding box center [1155, 93] width 27 height 27
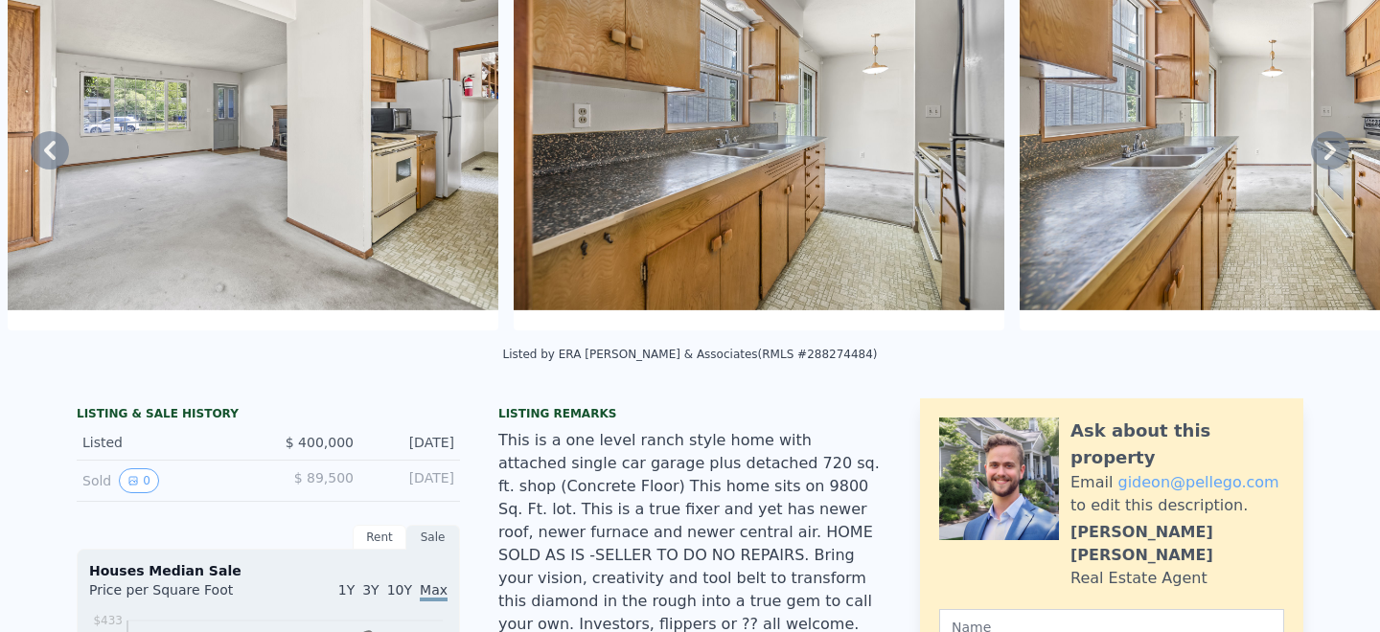
scroll to position [7, 0]
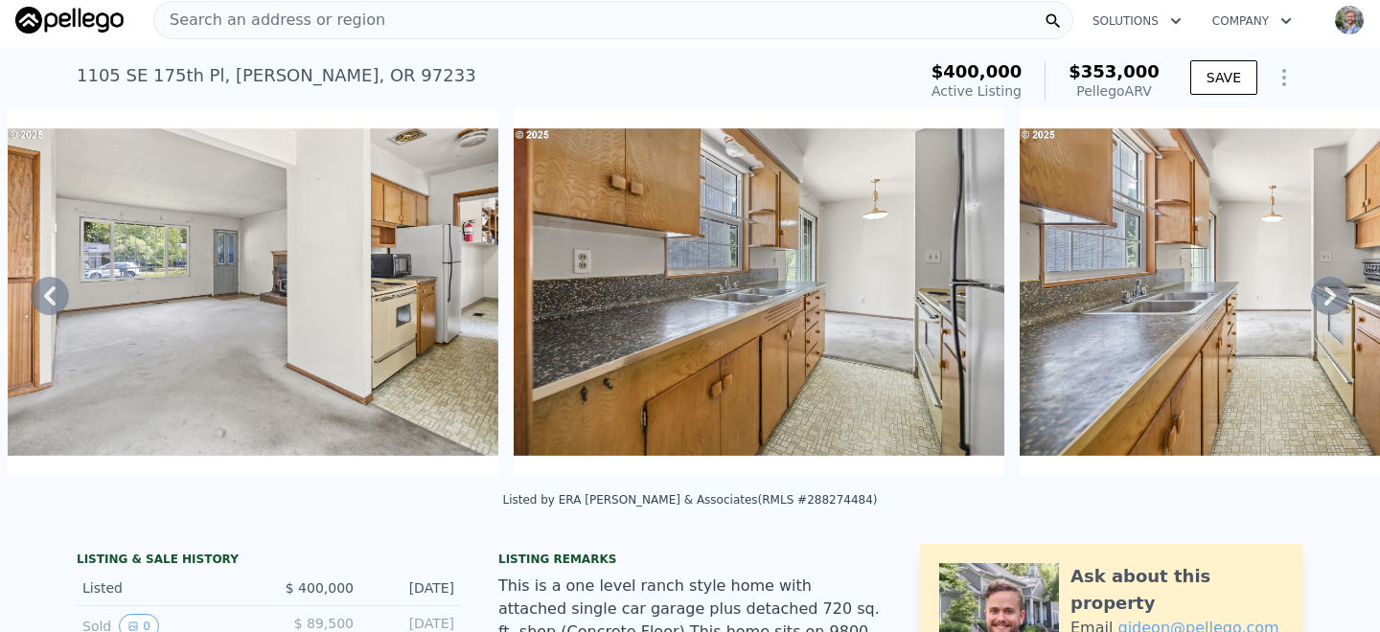
click at [310, 21] on span "Search an address or region" at bounding box center [269, 20] width 231 height 23
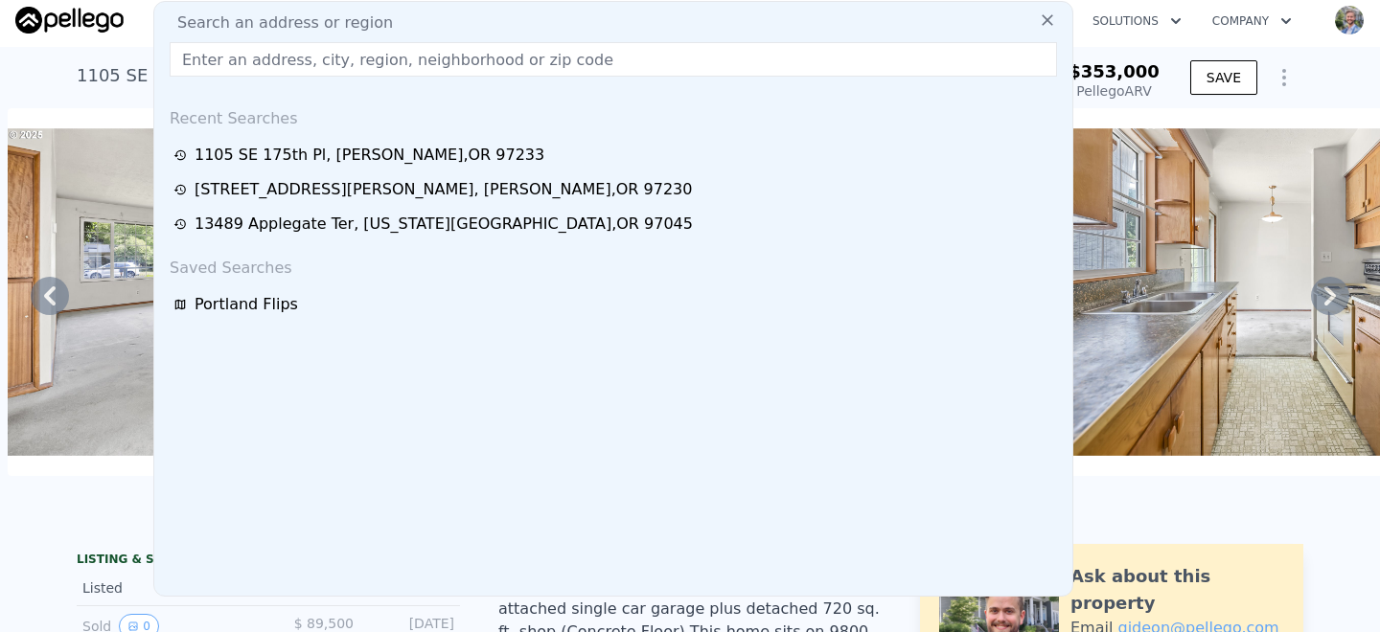
type input "[STREET_ADDRESS]"
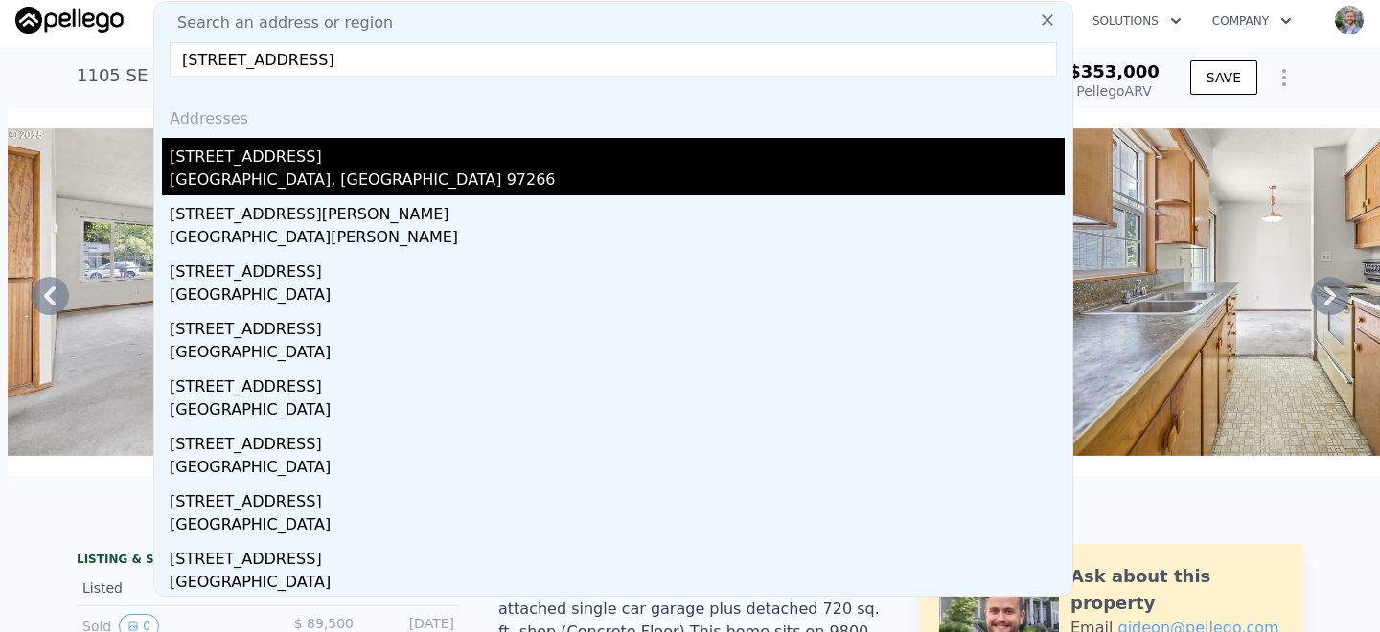
click at [329, 167] on div "[STREET_ADDRESS]" at bounding box center [617, 153] width 895 height 31
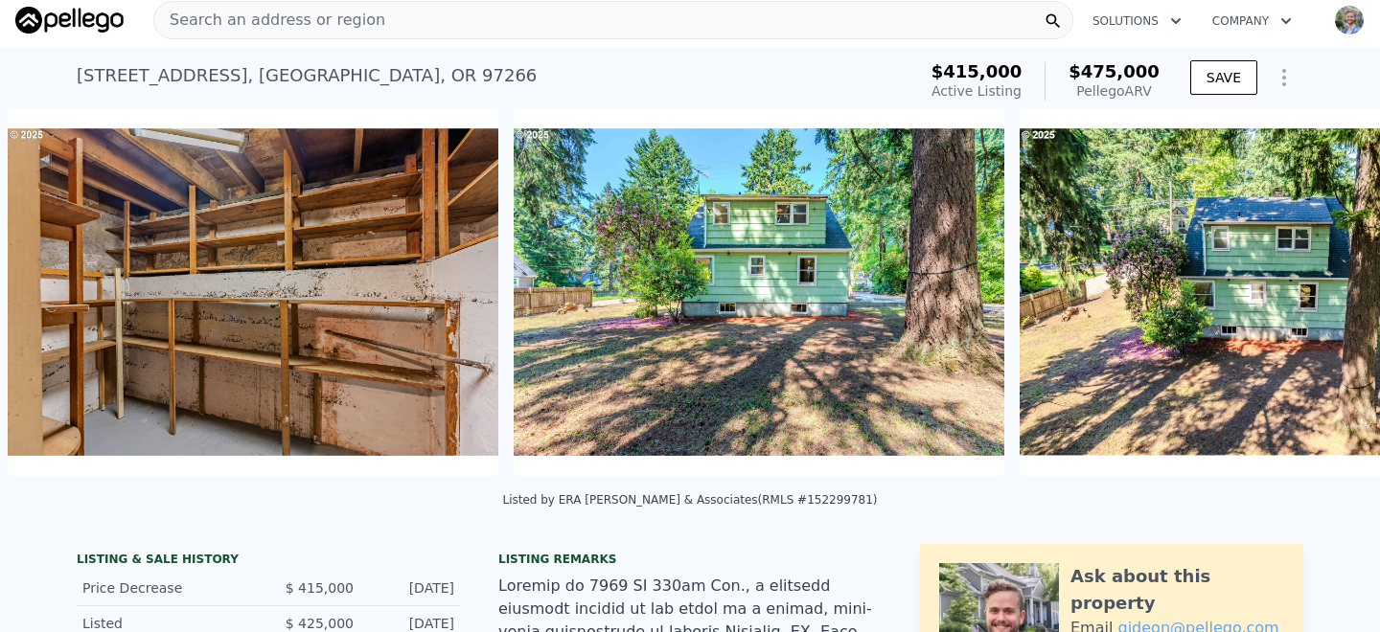
scroll to position [0, 18648]
